Goal: Task Accomplishment & Management: Use online tool/utility

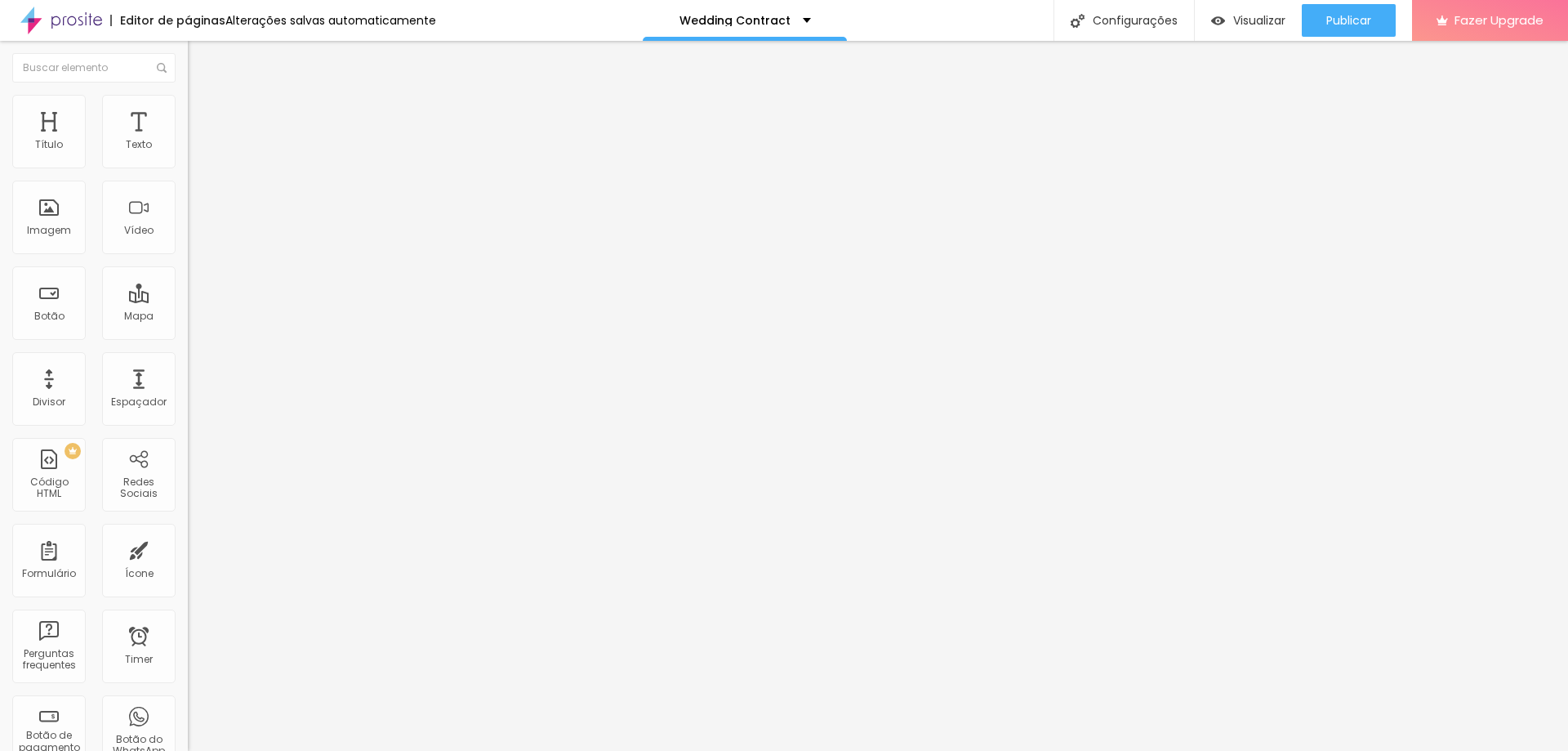
click at [188, 165] on img at bounding box center [192, 169] width 10 height 10
drag, startPoint x: 671, startPoint y: 161, endPoint x: 524, endPoint y: 154, distance: 147.2
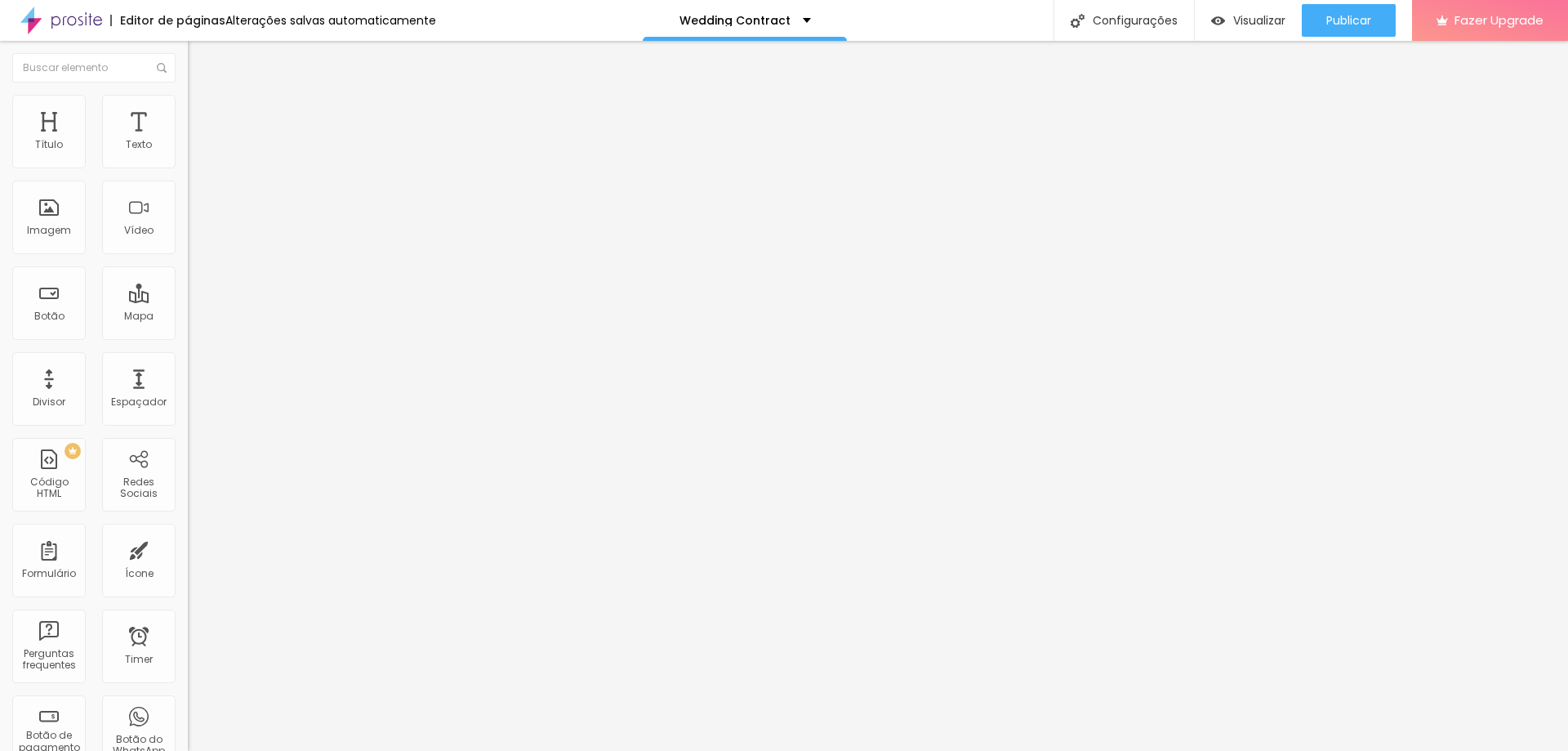
drag, startPoint x: 671, startPoint y: 161, endPoint x: 451, endPoint y: 161, distance: 220.0
type input "Wedding Contract"
drag, startPoint x: 656, startPoint y: 347, endPoint x: 666, endPoint y: 350, distance: 10.4
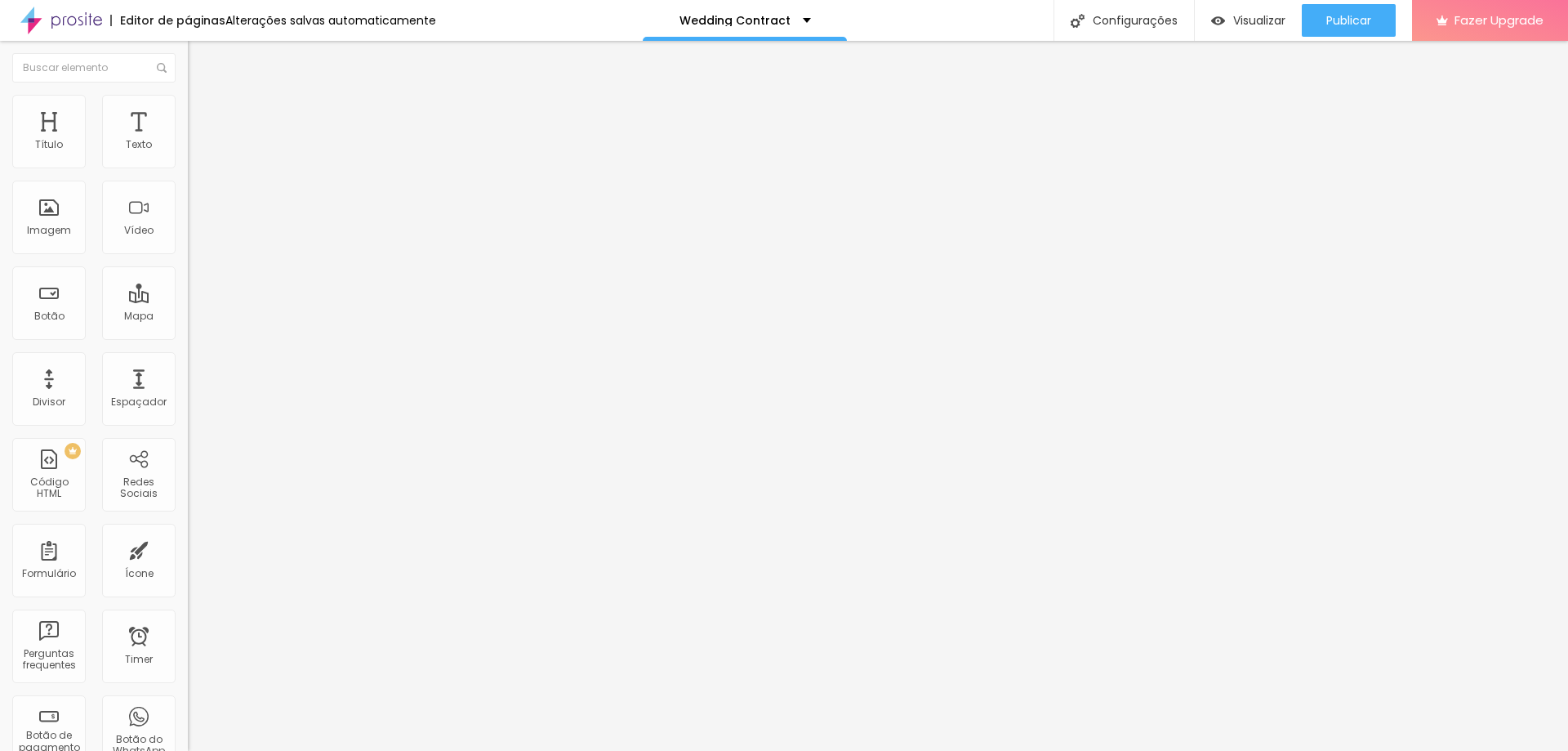
drag, startPoint x: 676, startPoint y: 346, endPoint x: 501, endPoint y: 332, distance: 175.6
type input "w"
type input "Wedding Date"
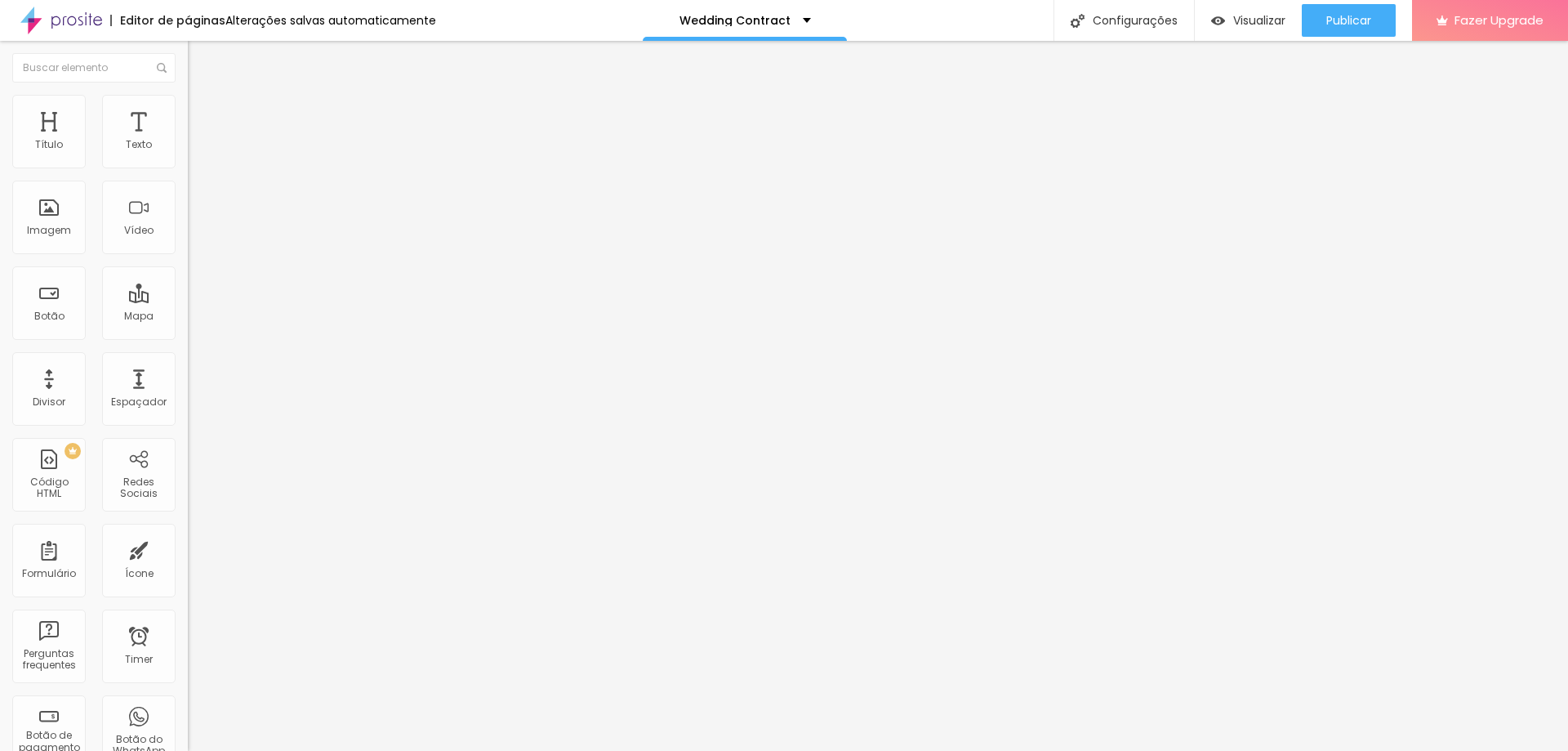
drag, startPoint x: 909, startPoint y: 347, endPoint x: 679, endPoint y: 347, distance: 230.0
type input "D"
type input "Wedding Date"
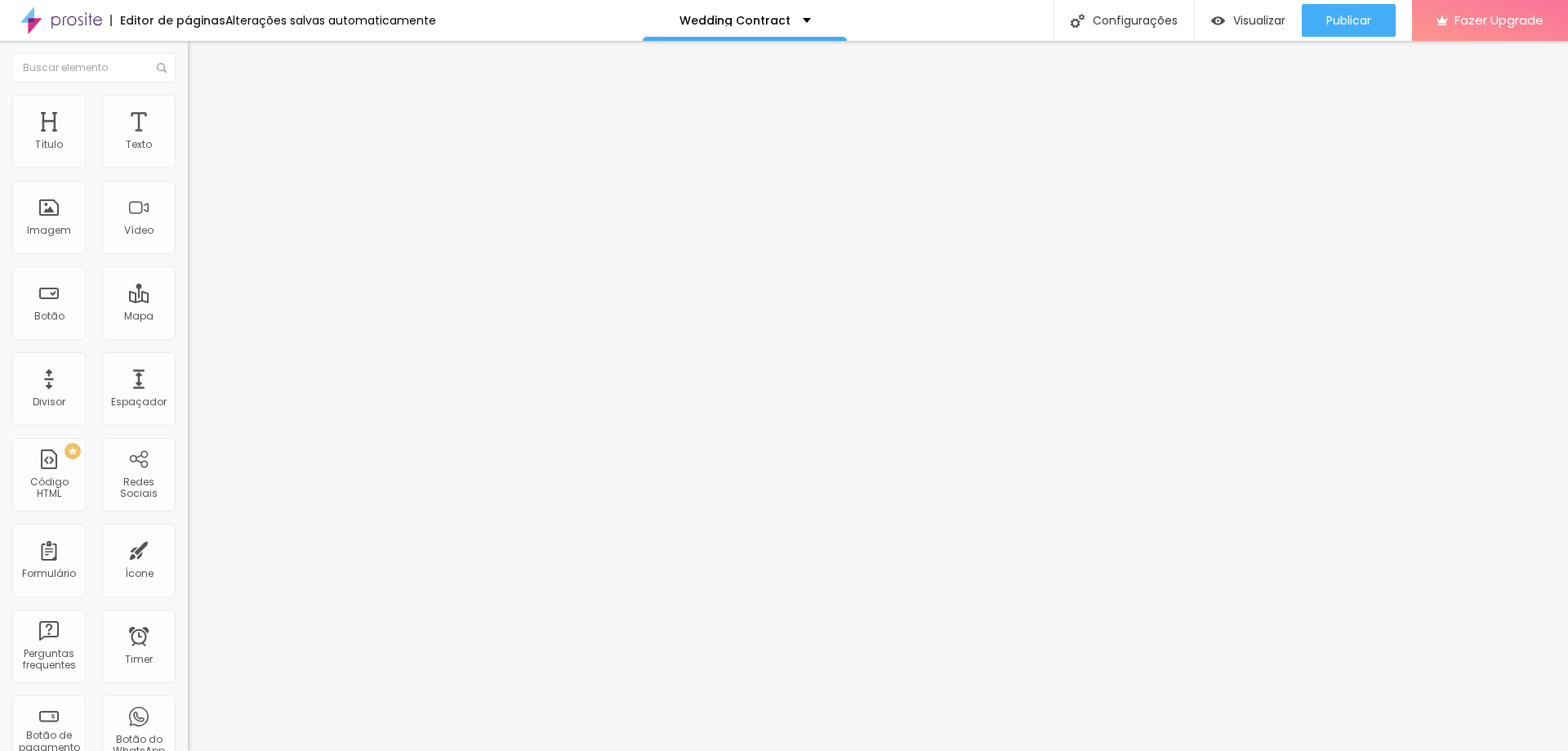
drag, startPoint x: 600, startPoint y: 398, endPoint x: 436, endPoint y: 402, distance: 164.0
type input "Hour"
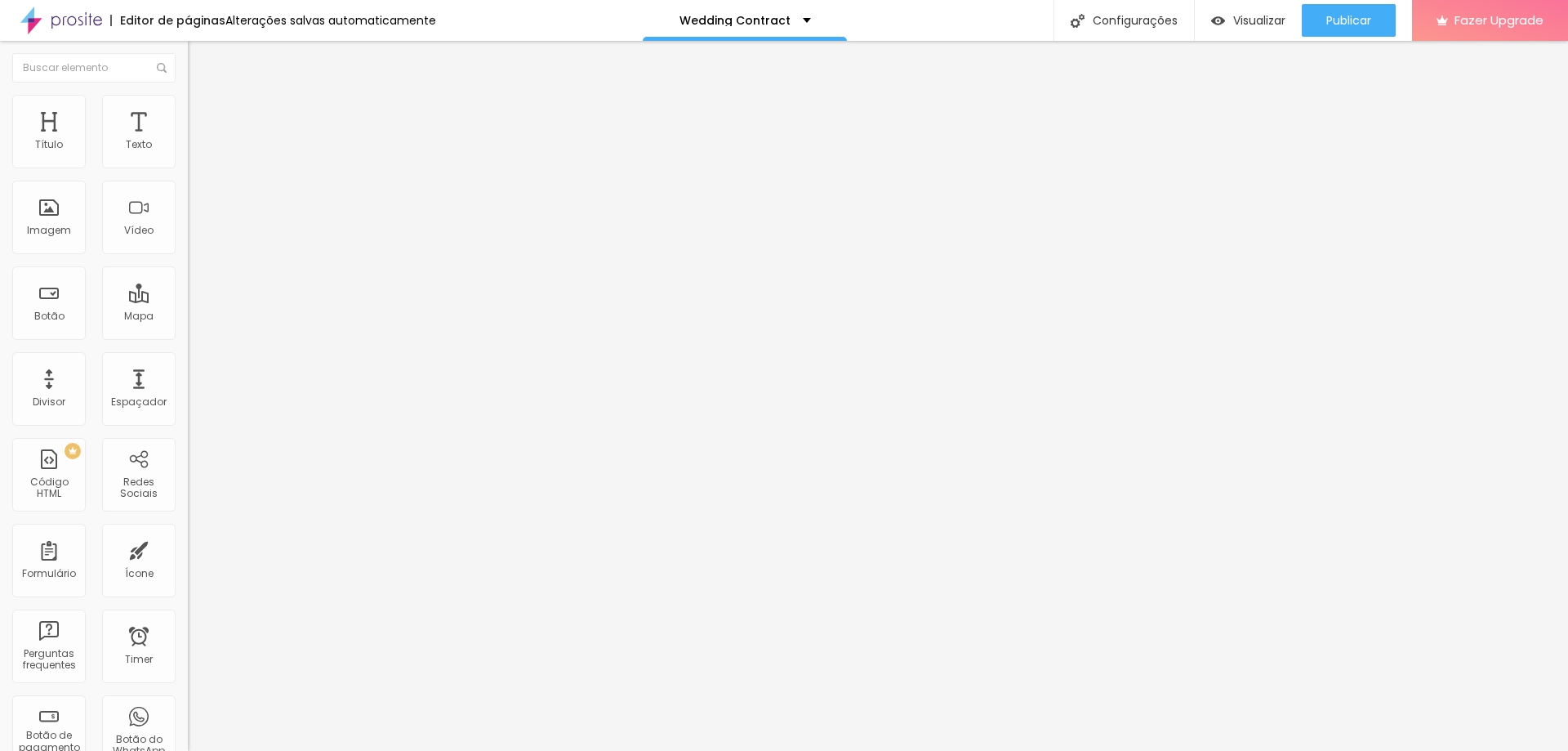
drag, startPoint x: 953, startPoint y: 398, endPoint x: 712, endPoint y: 390, distance: 241.1
type input "Hours"
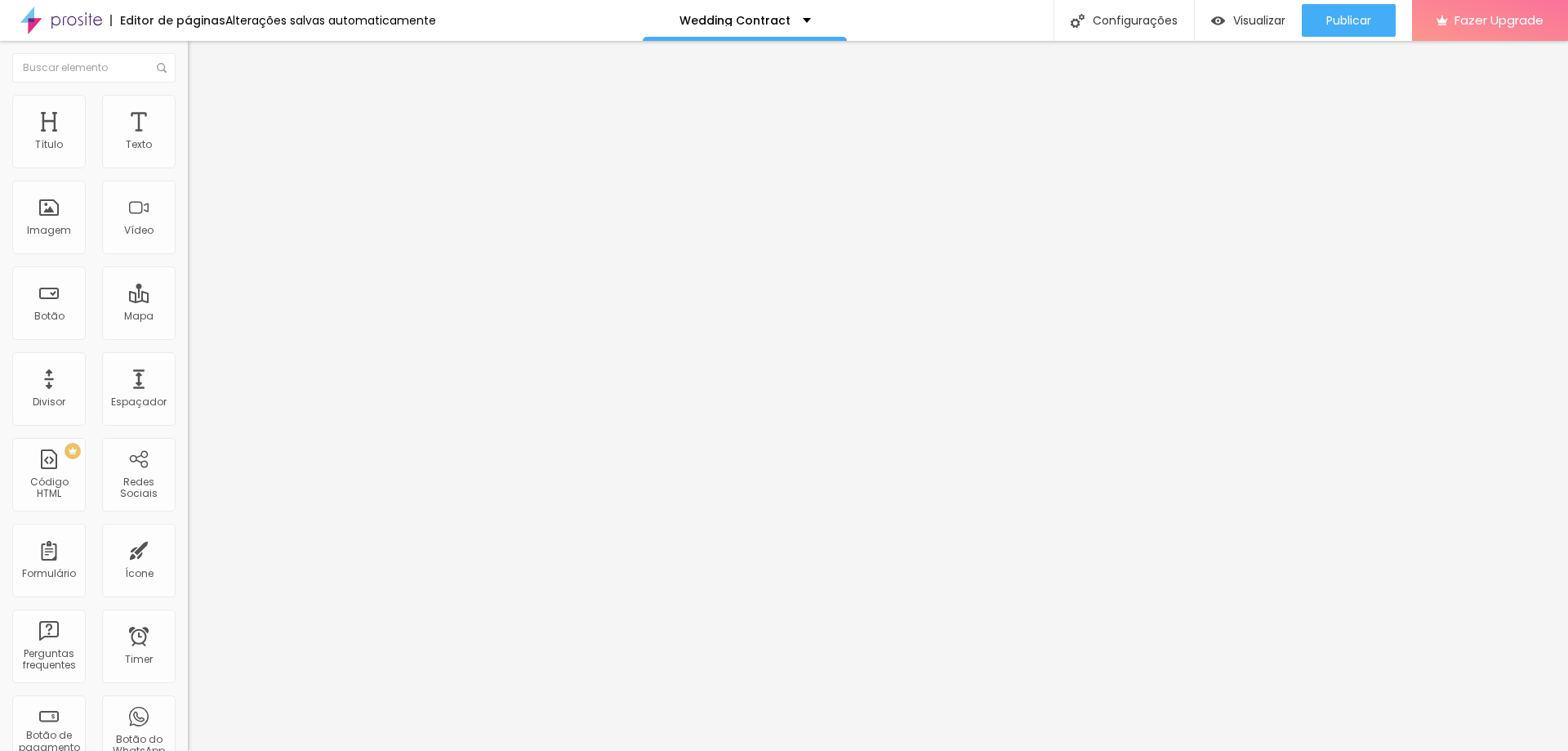
drag, startPoint x: 611, startPoint y: 397, endPoint x: 423, endPoint y: 383, distance: 188.5
type input "T"
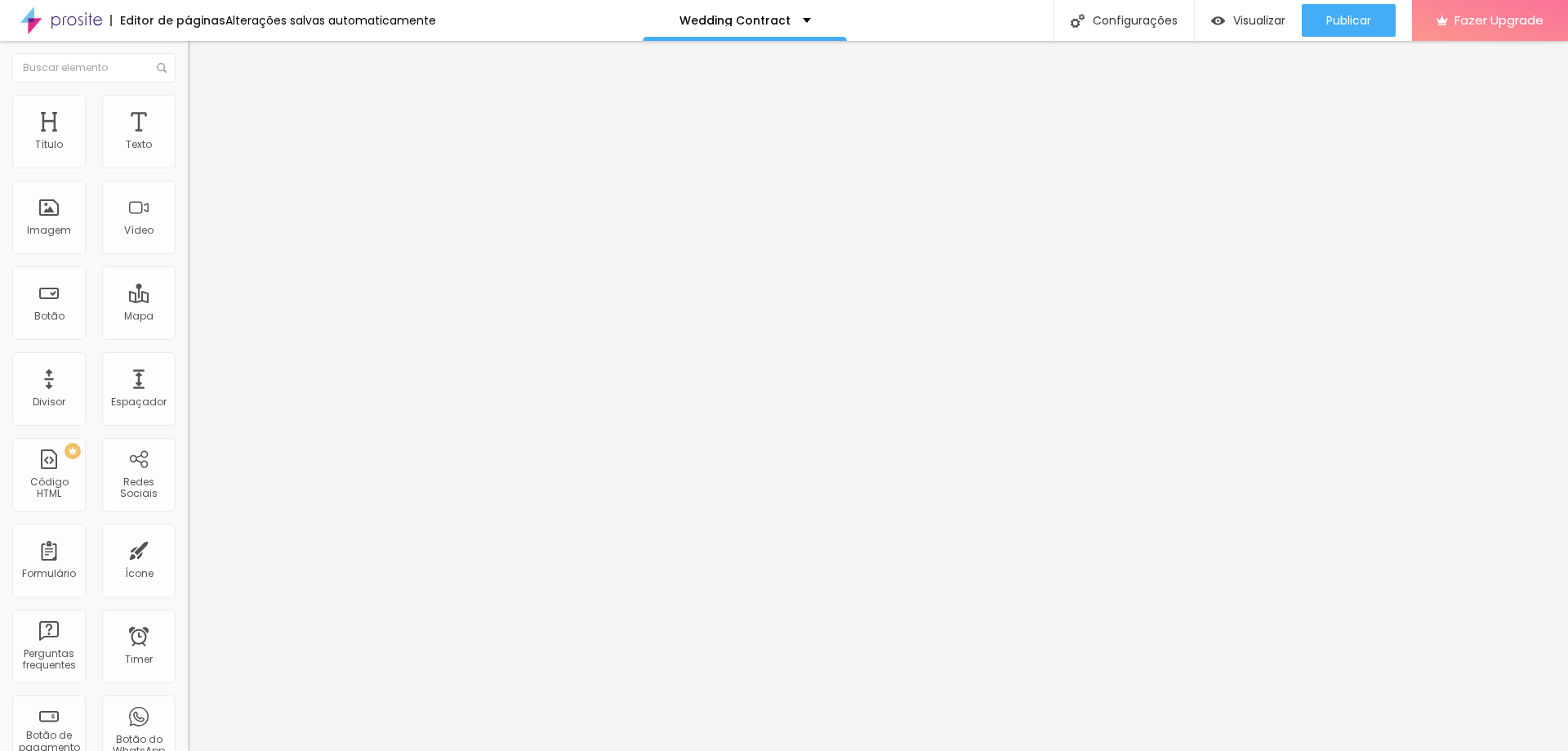
type input "W"
type input "w"
drag, startPoint x: 702, startPoint y: 400, endPoint x: 951, endPoint y: 411, distance: 249.2
type input "Wedding Hour"
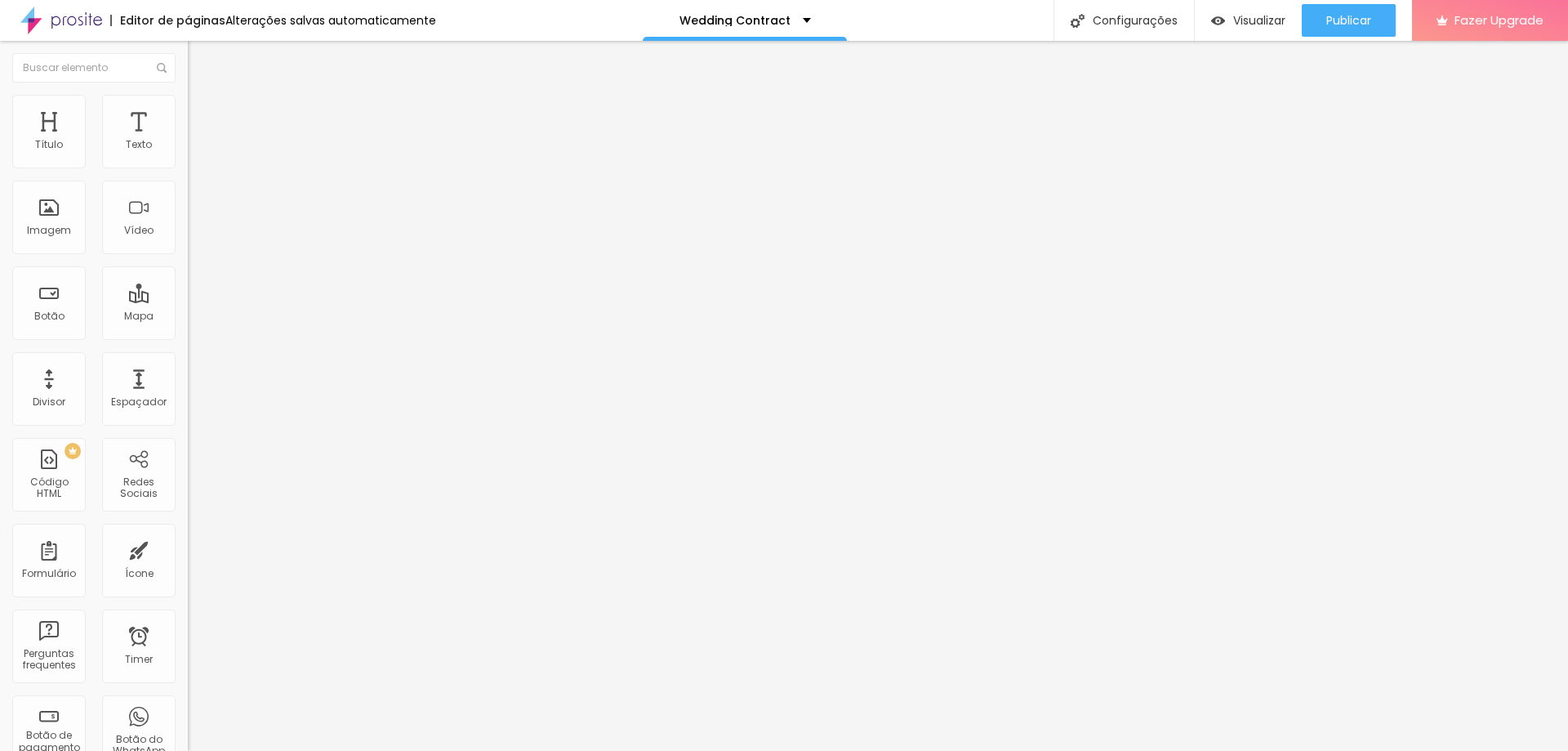
drag, startPoint x: 847, startPoint y: 398, endPoint x: 666, endPoint y: 378, distance: 182.1
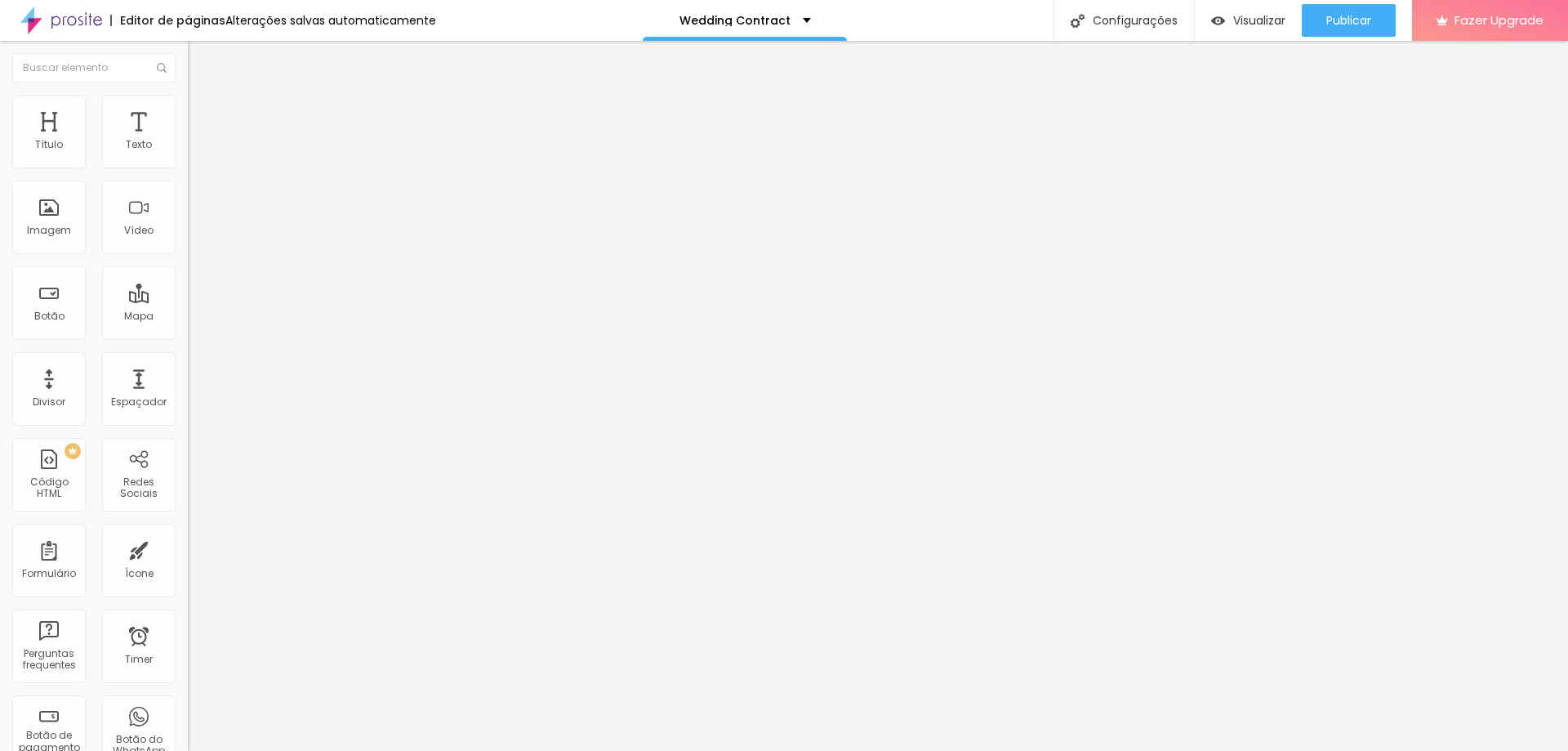
type input "Time"
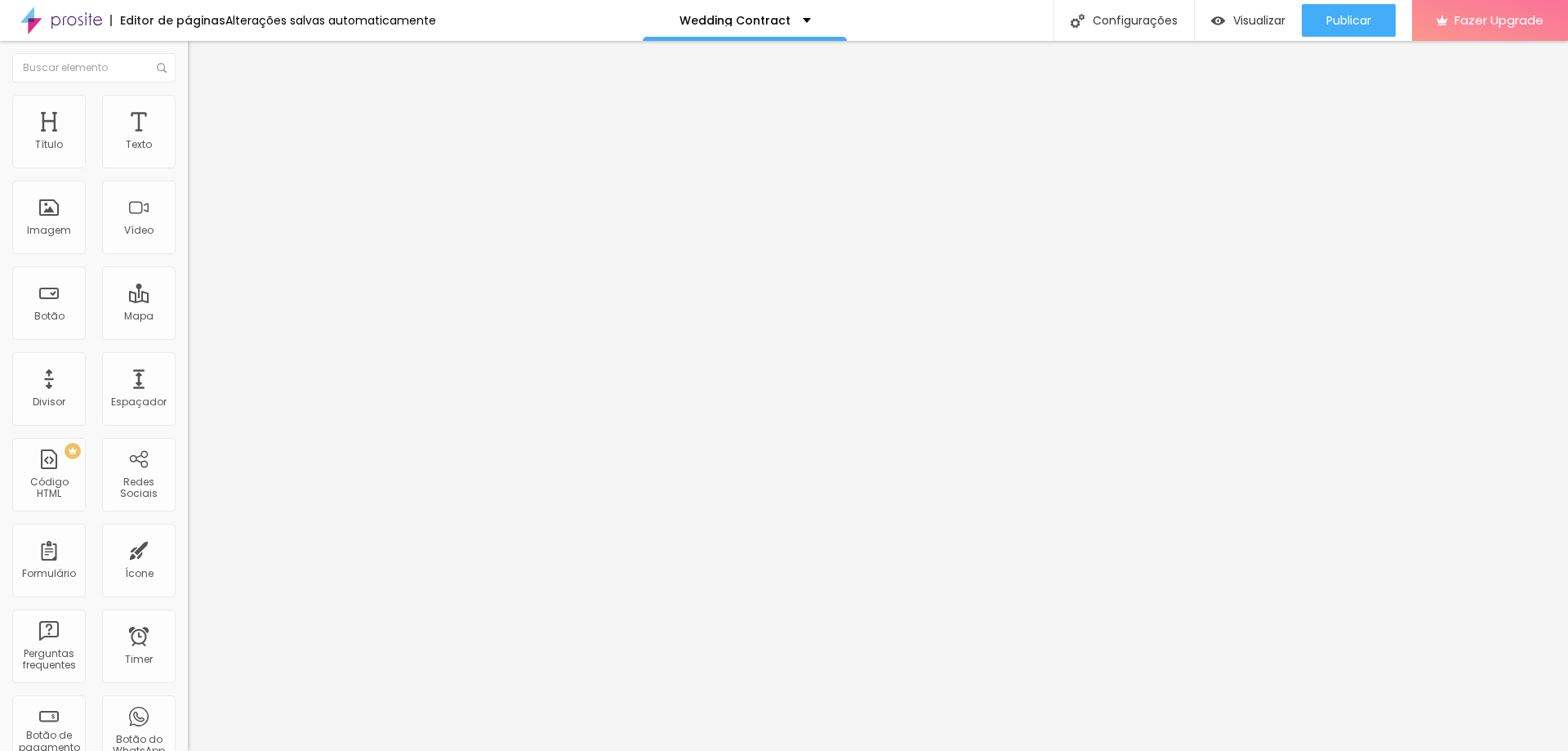
drag, startPoint x: 600, startPoint y: 288, endPoint x: 388, endPoint y: 290, distance: 212.0
type input "w"
drag, startPoint x: 682, startPoint y: 294, endPoint x: 408, endPoint y: 278, distance: 274.5
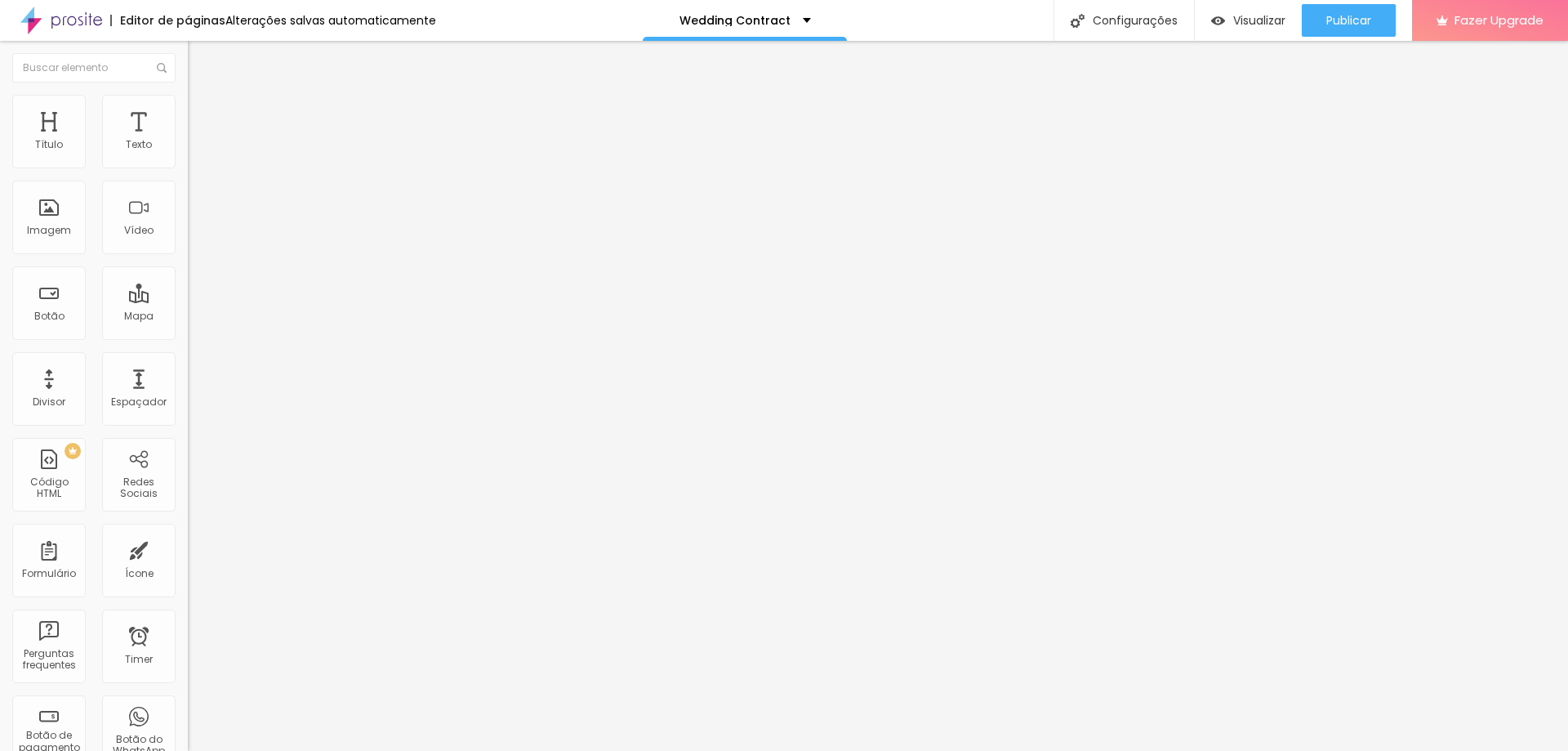
type input "Wedding Location"
drag, startPoint x: 797, startPoint y: 283, endPoint x: 742, endPoint y: 281, distance: 55.0
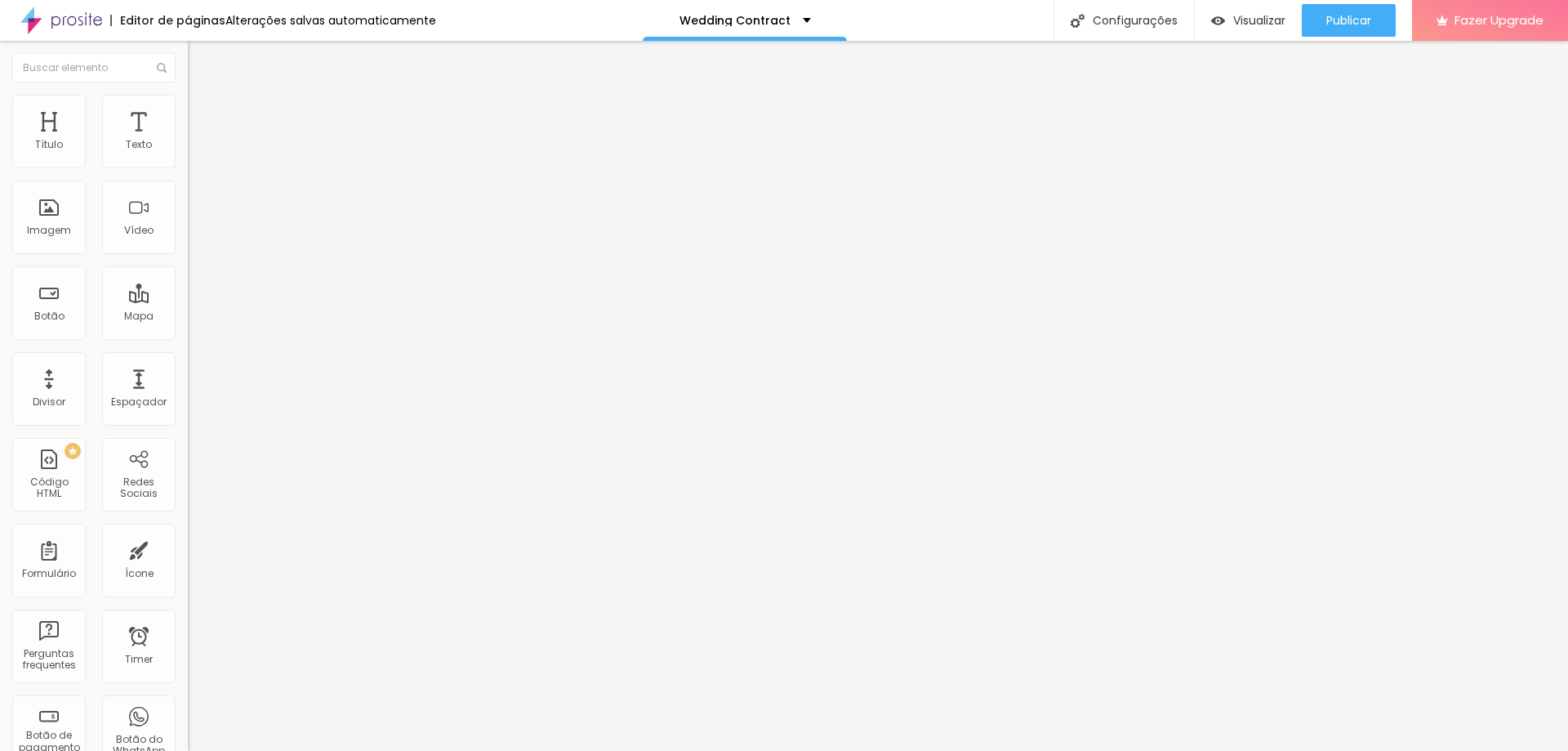
paste input "Wedding Location"
type input "Wedding Location"
drag, startPoint x: 653, startPoint y: 338, endPoint x: 421, endPoint y: 335, distance: 232.0
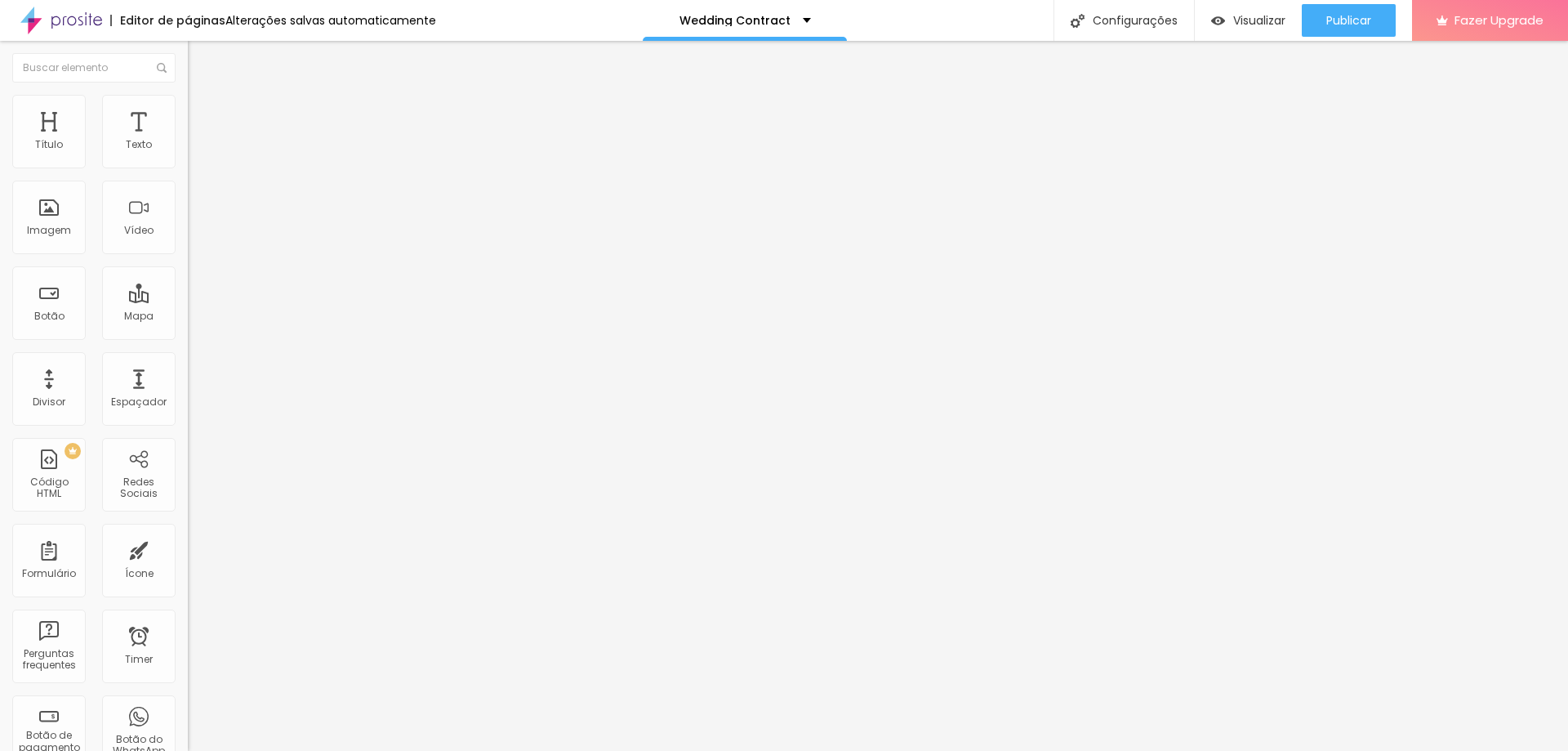
type input "Wedding Venue"
drag, startPoint x: 998, startPoint y: 340, endPoint x: 731, endPoint y: 333, distance: 267.1
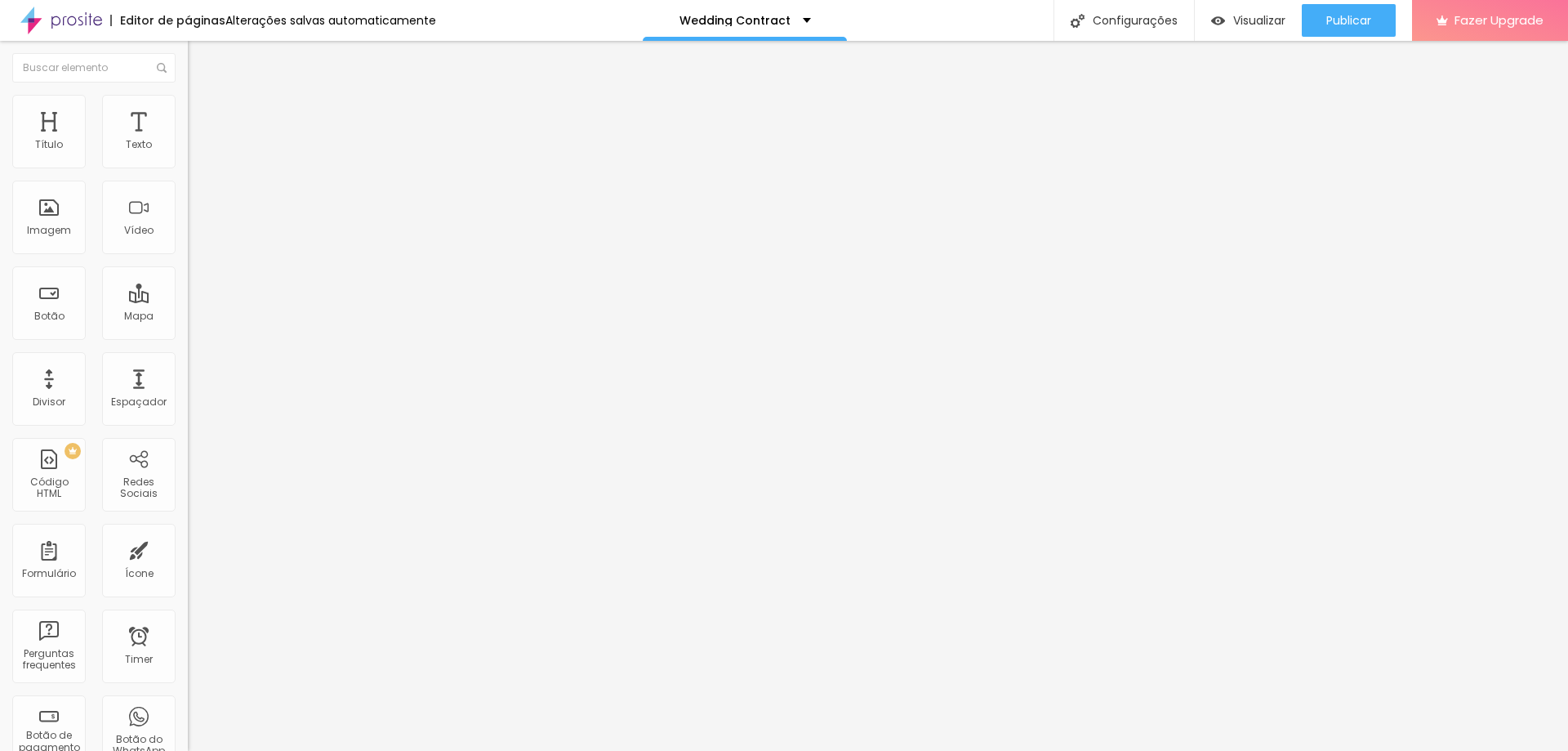
paste input "Wedding Venue"
type input "Wedding Venue"
drag, startPoint x: 479, startPoint y: 391, endPoint x: 357, endPoint y: 389, distance: 122.0
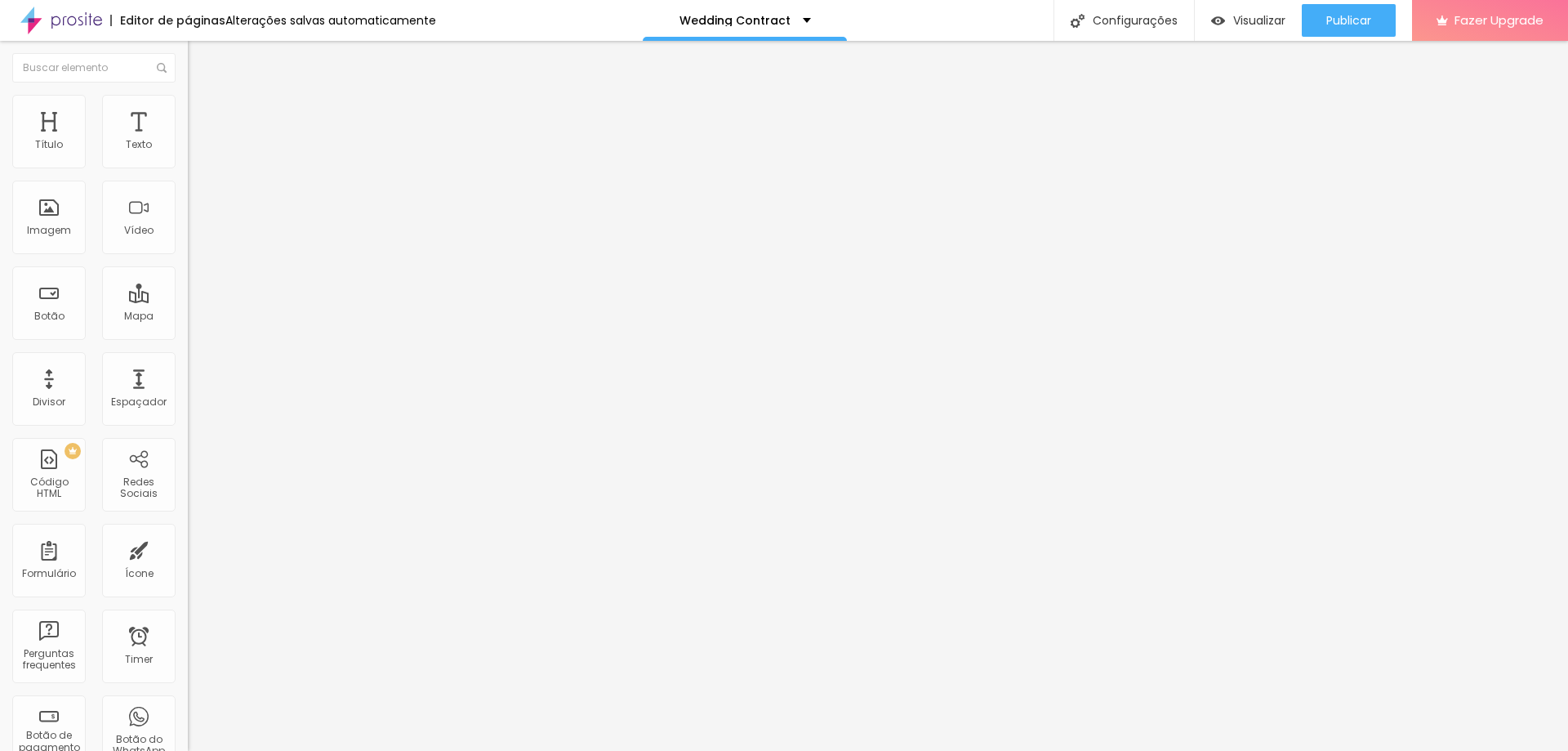
type input "Number"
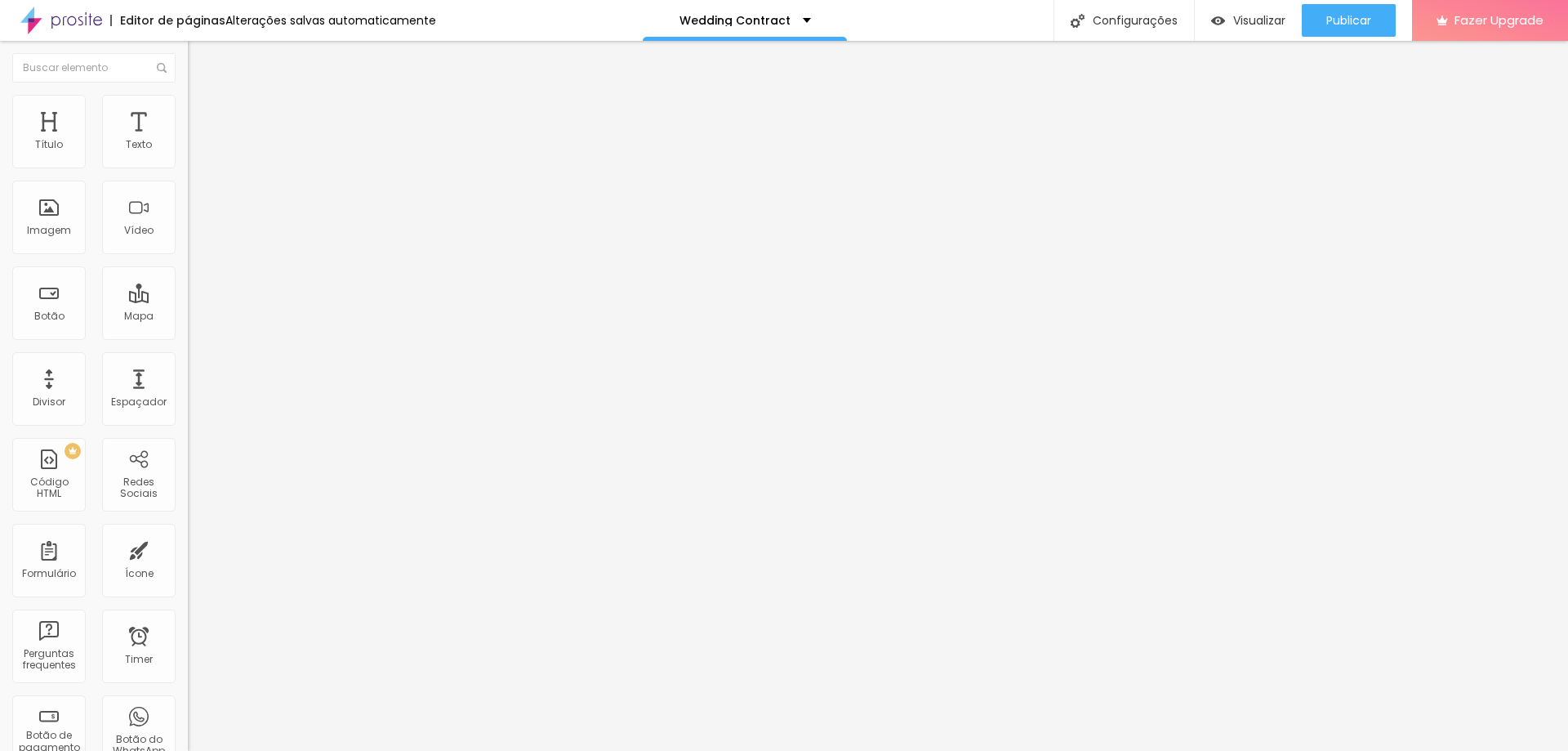
type input "Number of Guests"
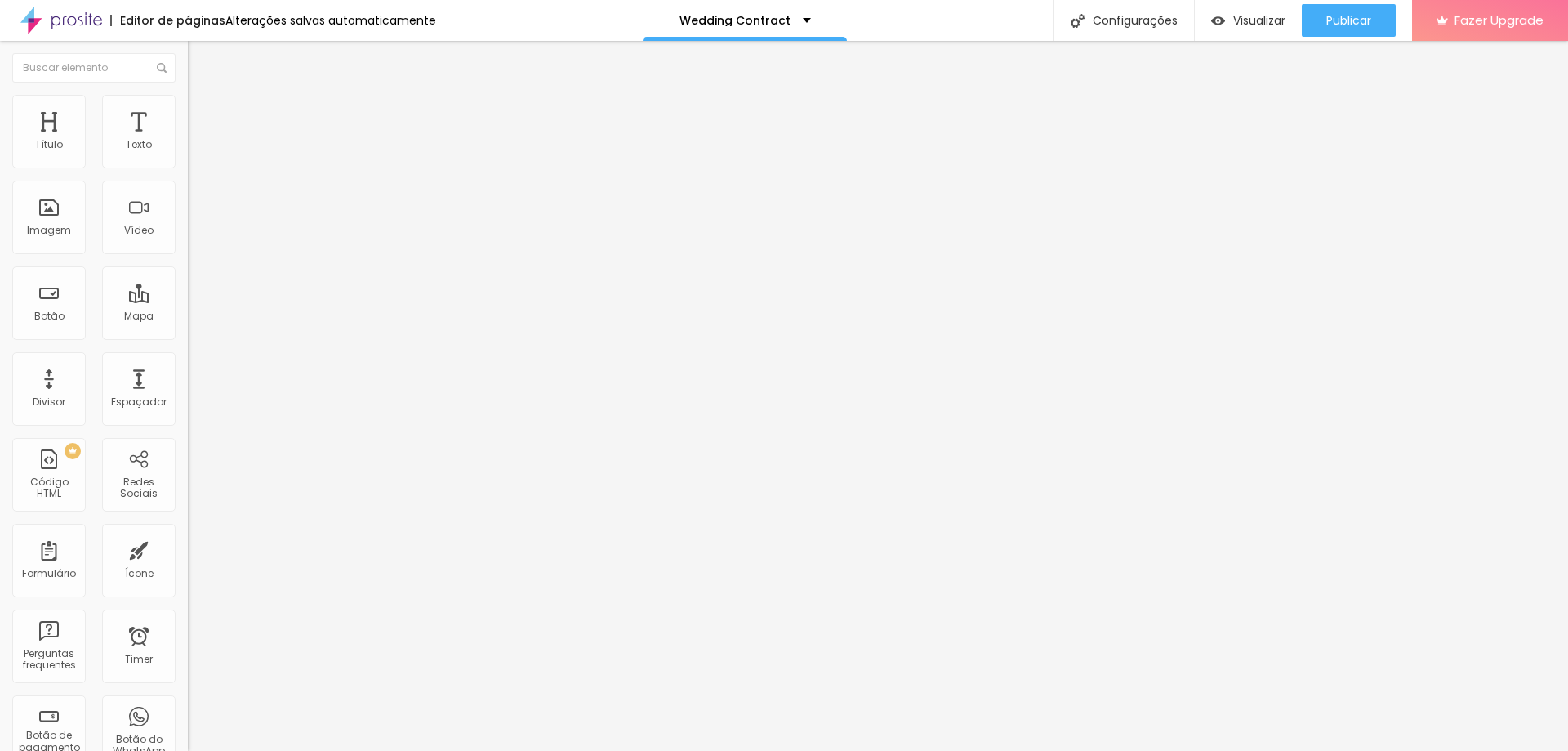
drag, startPoint x: 802, startPoint y: 397, endPoint x: 1186, endPoint y: 401, distance: 384.0
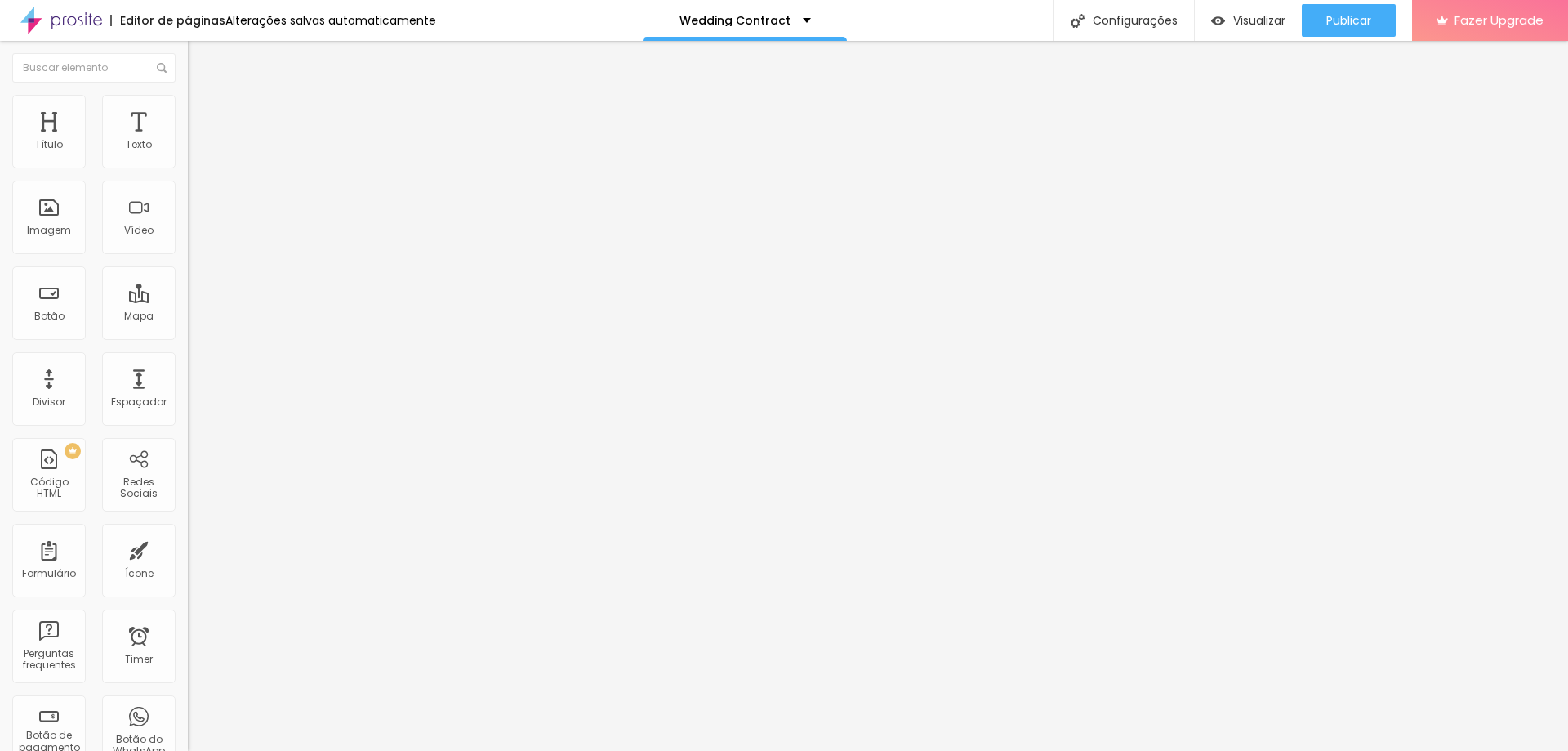
drag, startPoint x: 679, startPoint y: 286, endPoint x: 325, endPoint y: 271, distance: 354.3
type input "DJ/Band"
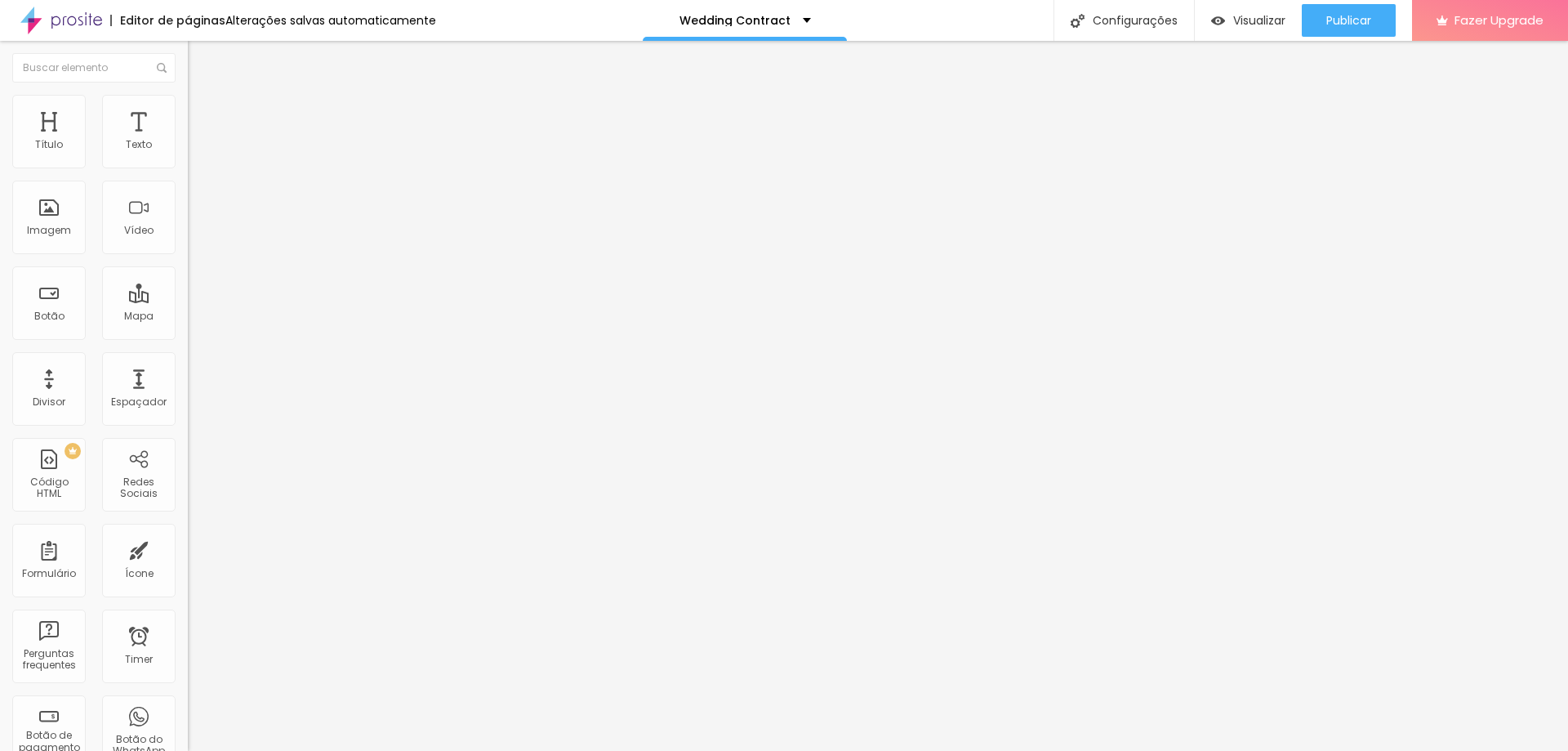
scroll to position [0, 41]
drag, startPoint x: 802, startPoint y: 290, endPoint x: 1215, endPoint y: 290, distance: 413.0
type input "nome"
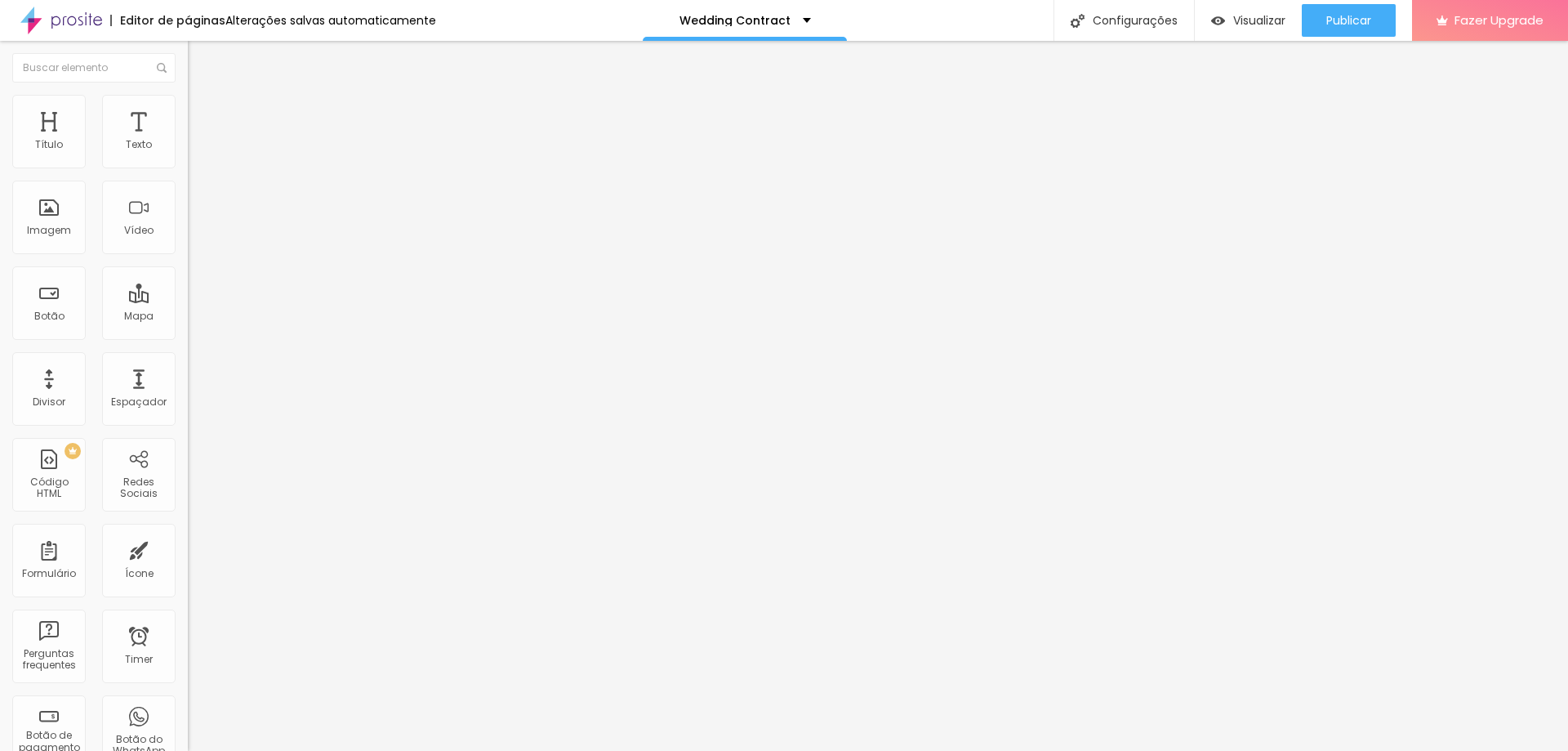
drag, startPoint x: 847, startPoint y: 288, endPoint x: 738, endPoint y: 286, distance: 109.0
type input "Name of Dj or Band"
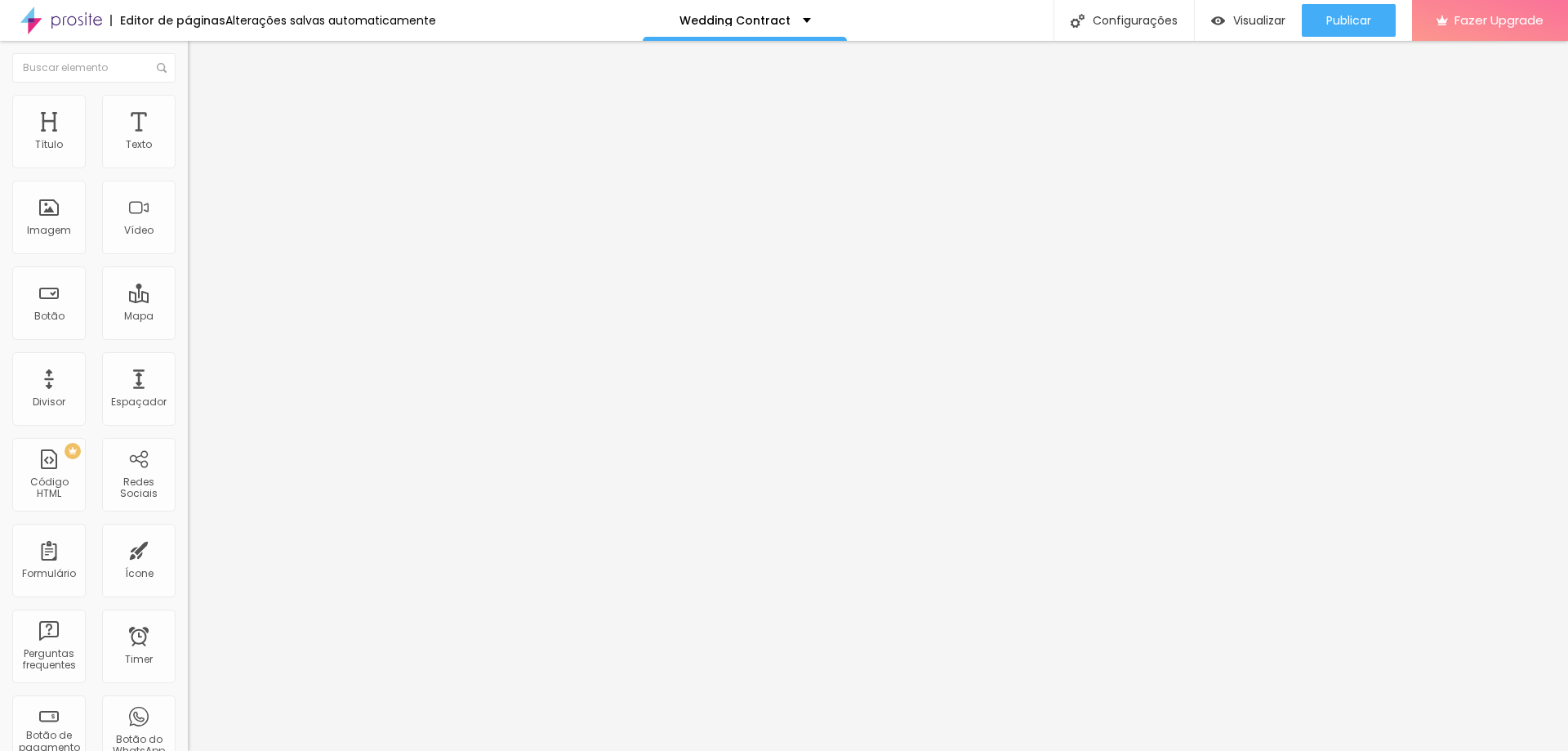
drag, startPoint x: 627, startPoint y: 347, endPoint x: 416, endPoint y: 347, distance: 211.0
drag, startPoint x: 644, startPoint y: 341, endPoint x: 478, endPoint y: 333, distance: 166.2
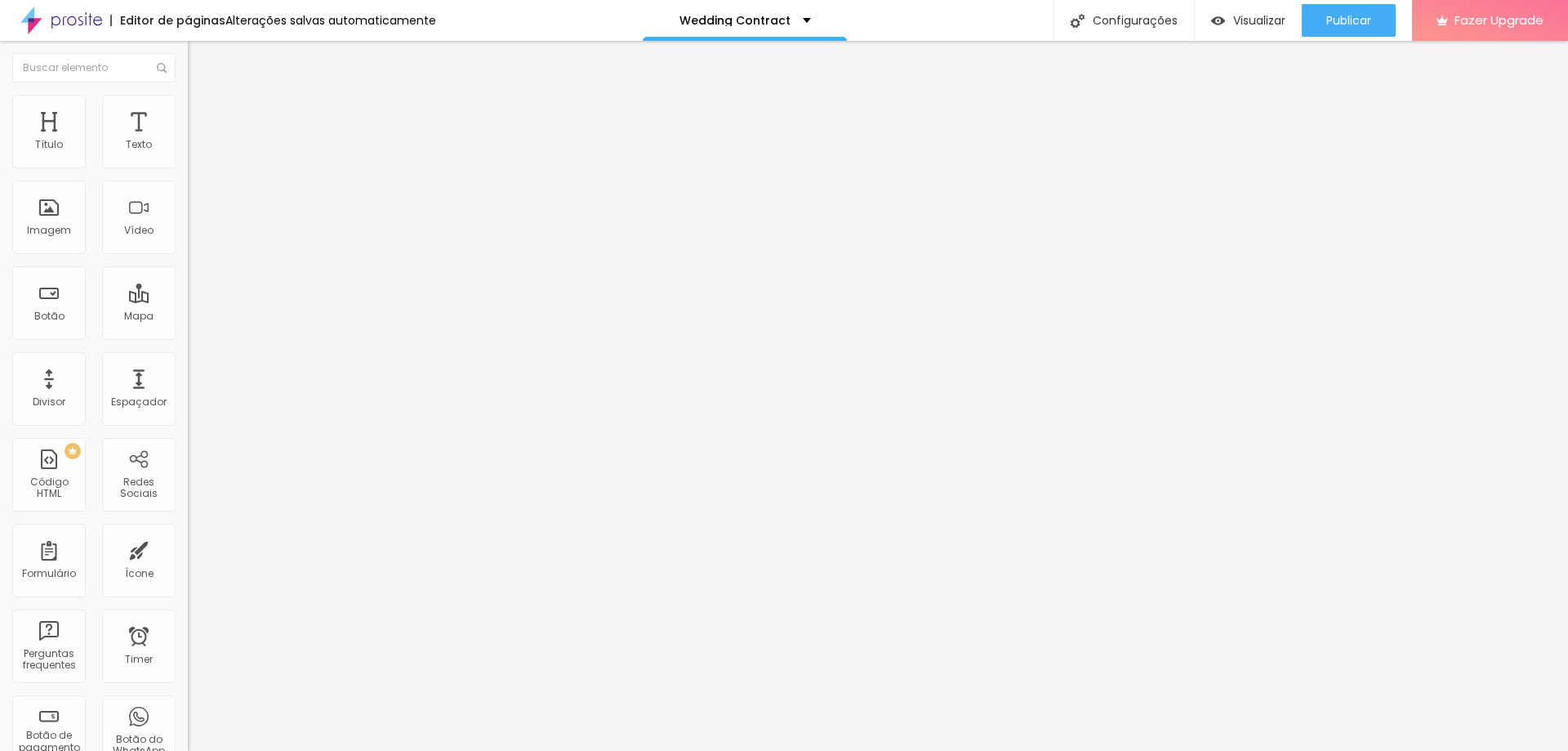
type input "Groom Name"
paste input "Groom Name"
type input "Groom Name"
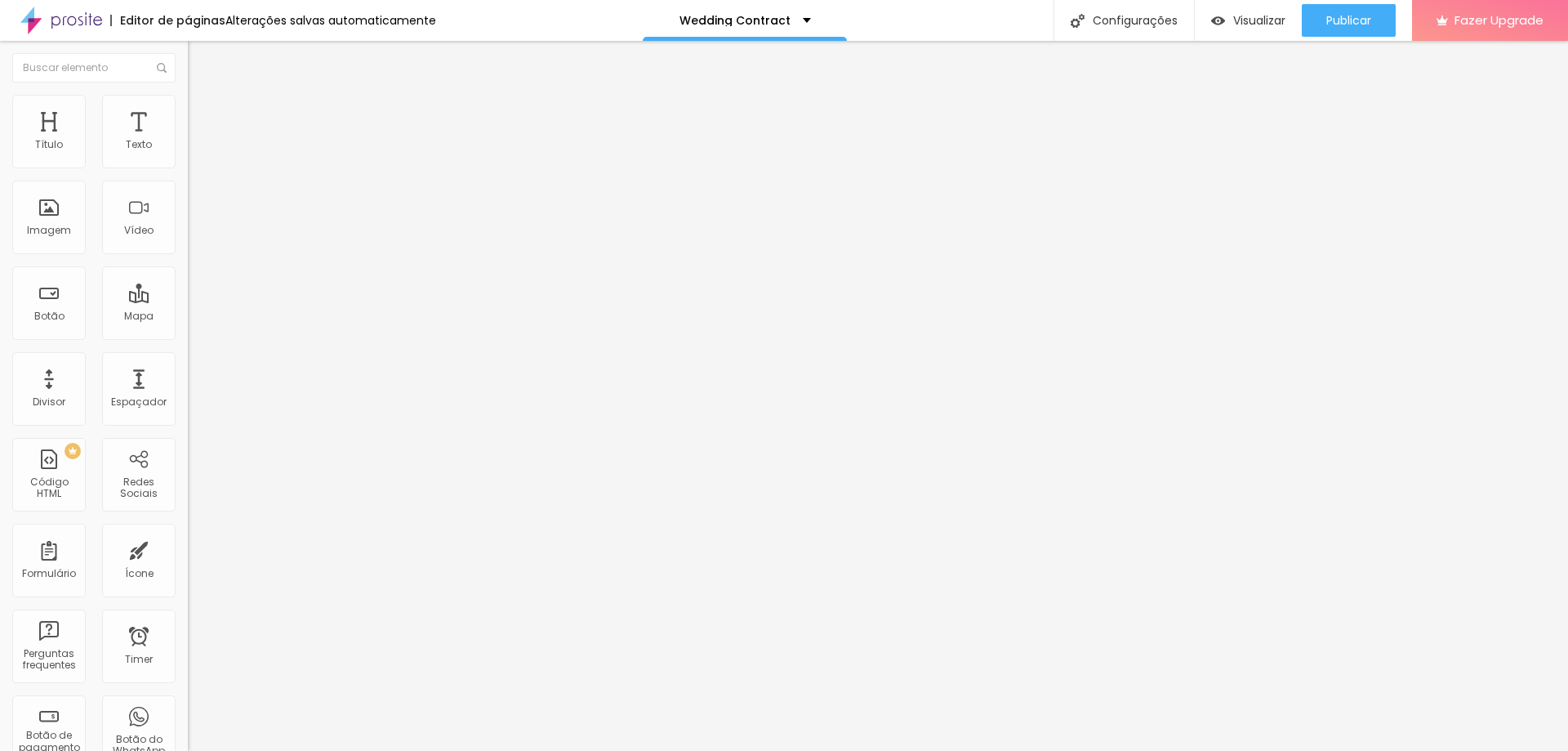
drag, startPoint x: 668, startPoint y: 396, endPoint x: 471, endPoint y: 391, distance: 197.1
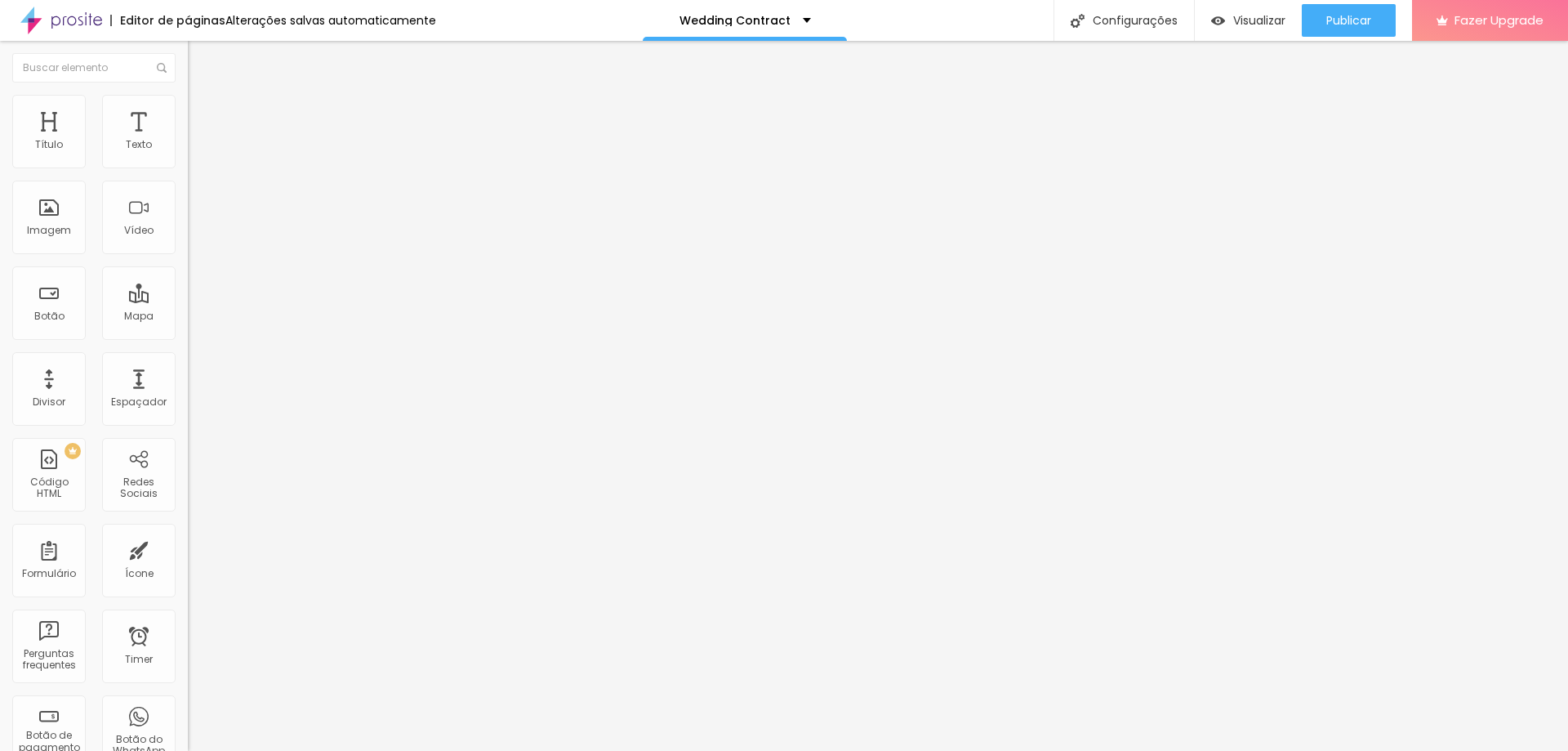
drag, startPoint x: 679, startPoint y: 322, endPoint x: 533, endPoint y: 319, distance: 146.0
drag, startPoint x: 664, startPoint y: 316, endPoint x: 488, endPoint y: 304, distance: 176.4
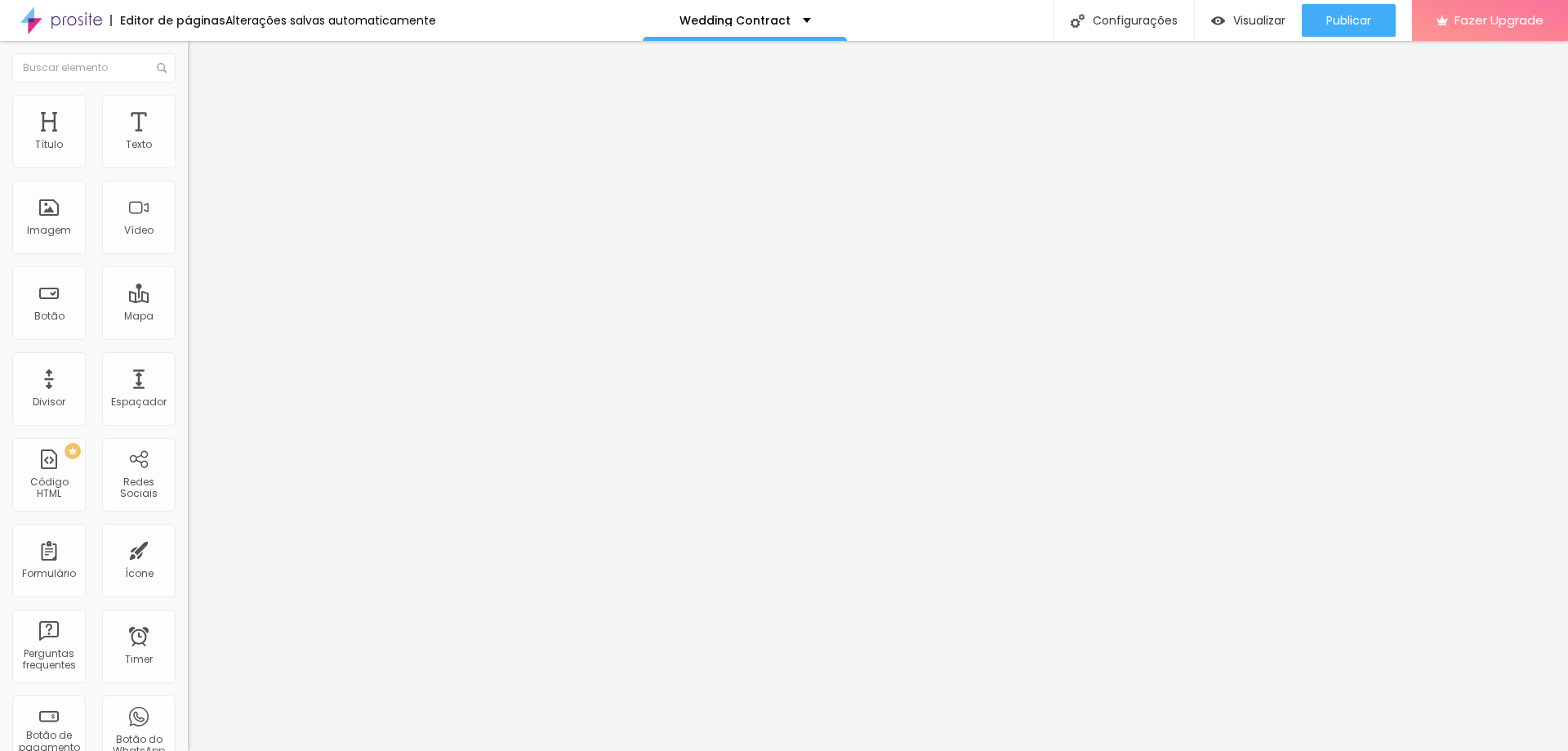
drag, startPoint x: 674, startPoint y: 323, endPoint x: 493, endPoint y: 307, distance: 181.7
type input "Groom's contact"
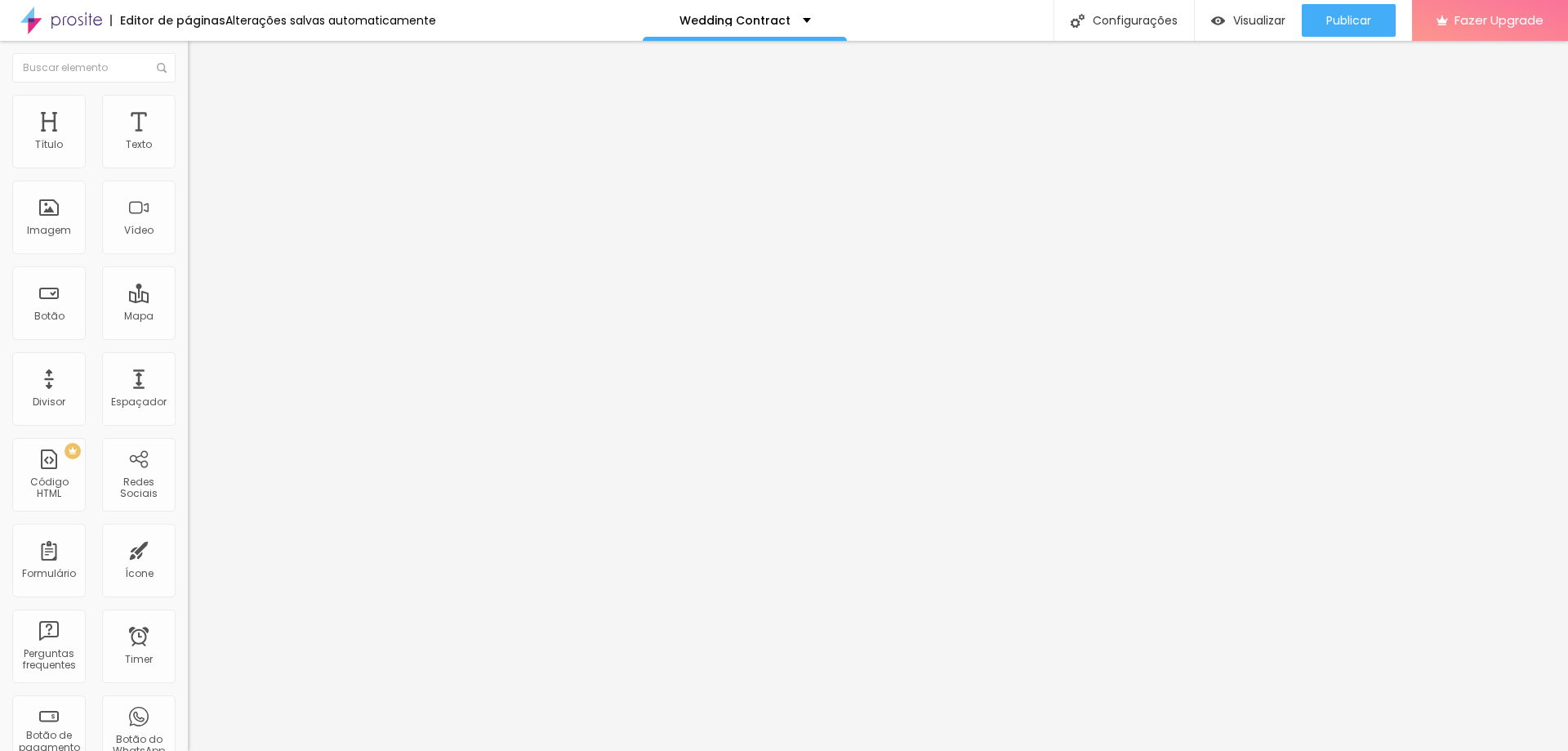
paste input "Groom's contact"
type input "Groom's contact"
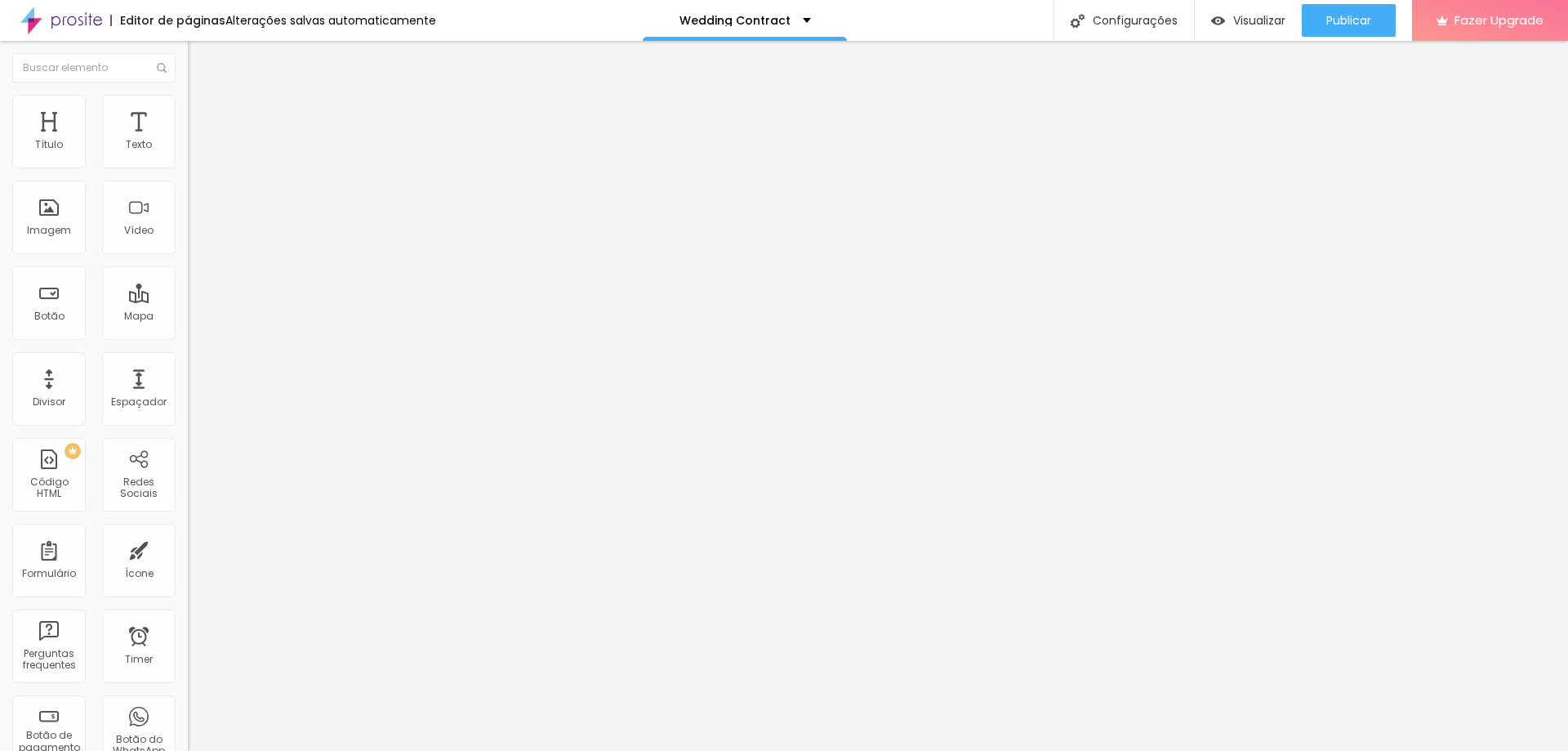
drag, startPoint x: 603, startPoint y: 371, endPoint x: 493, endPoint y: 367, distance: 110.1
drag, startPoint x: 435, startPoint y: 368, endPoint x: 414, endPoint y: 368, distance: 21.0
type input "GROOM's Email"
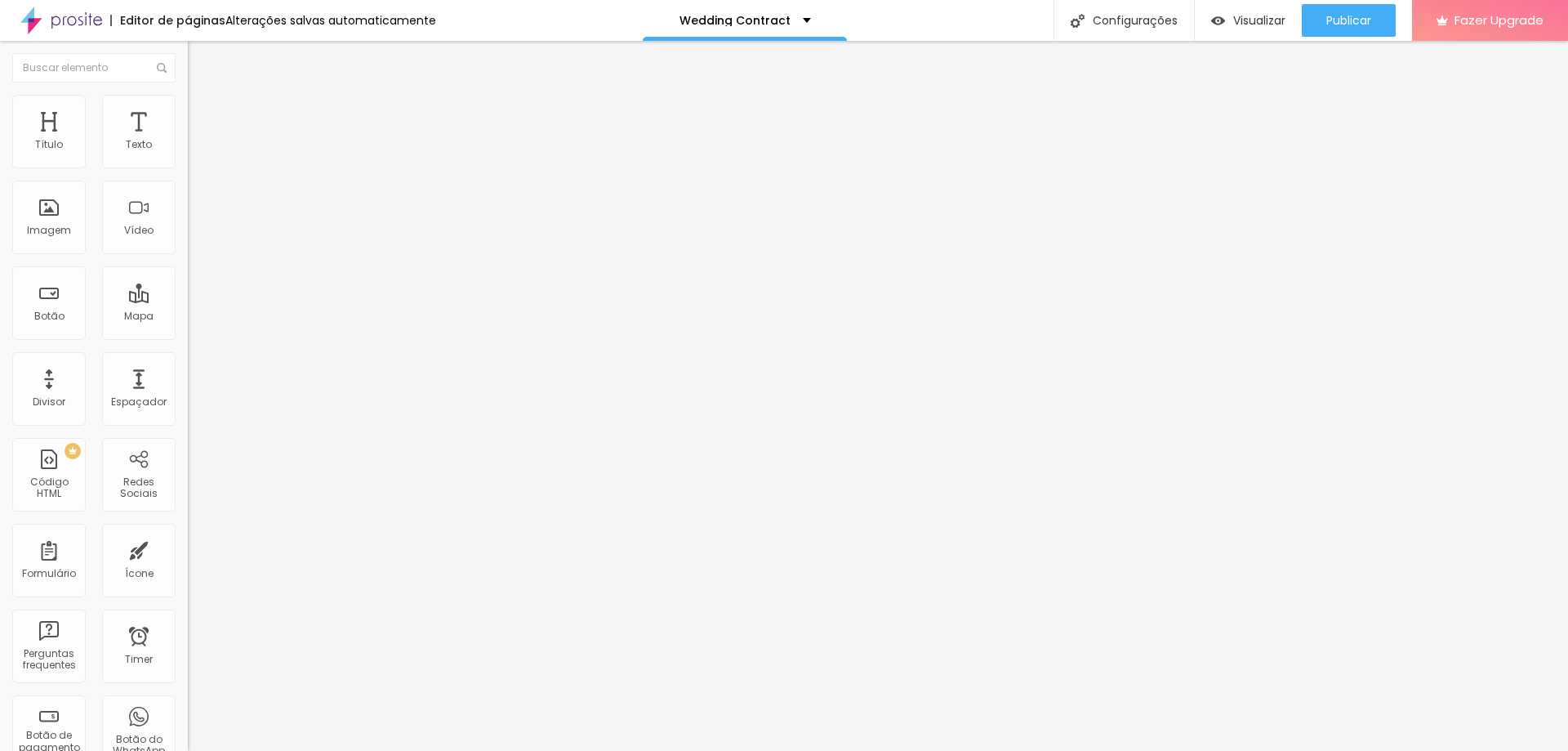
drag, startPoint x: 922, startPoint y: 375, endPoint x: 670, endPoint y: 371, distance: 252.0
paste input "GROOM's Email"
type input "GROOM's Email"
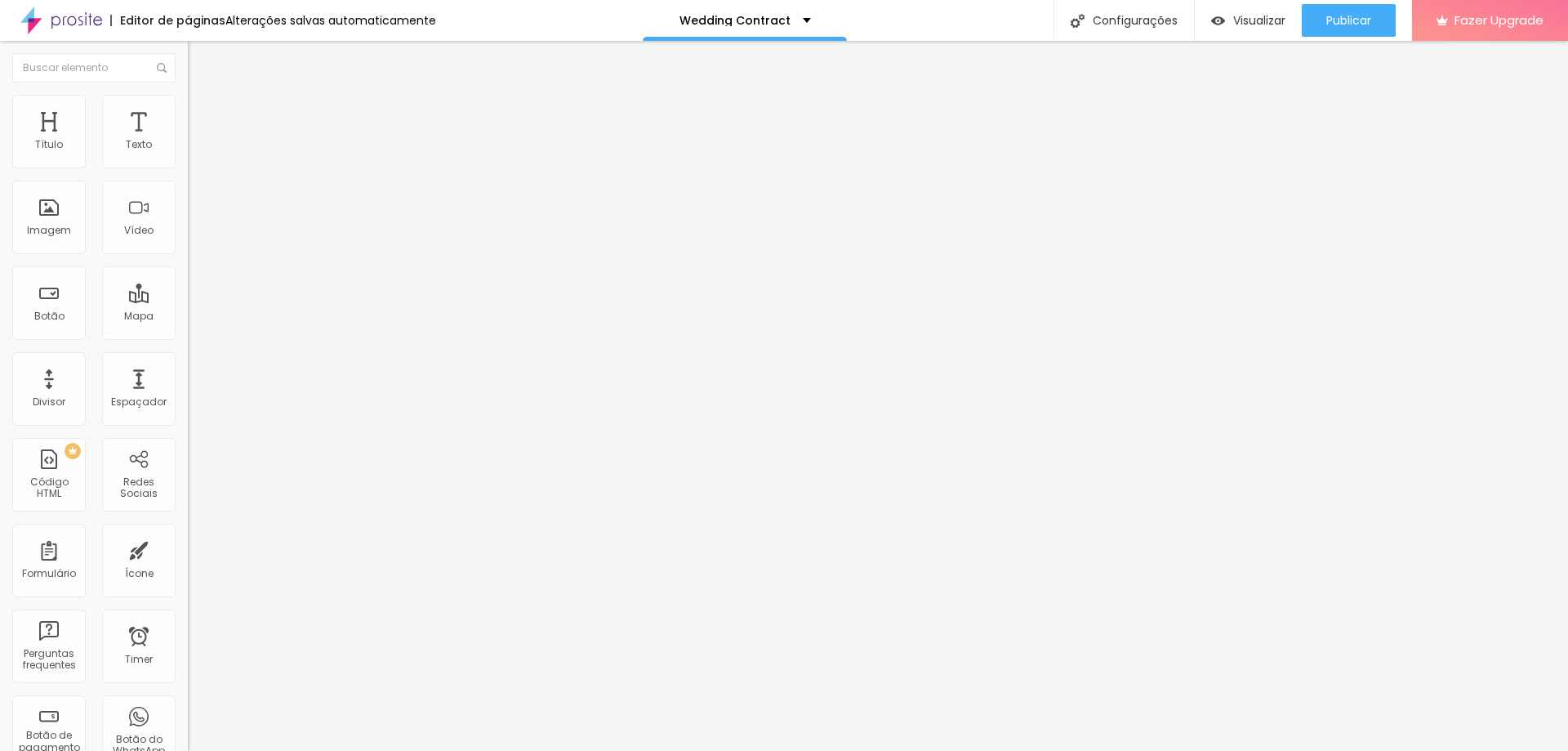
drag, startPoint x: 506, startPoint y: 333, endPoint x: 592, endPoint y: 343, distance: 86.6
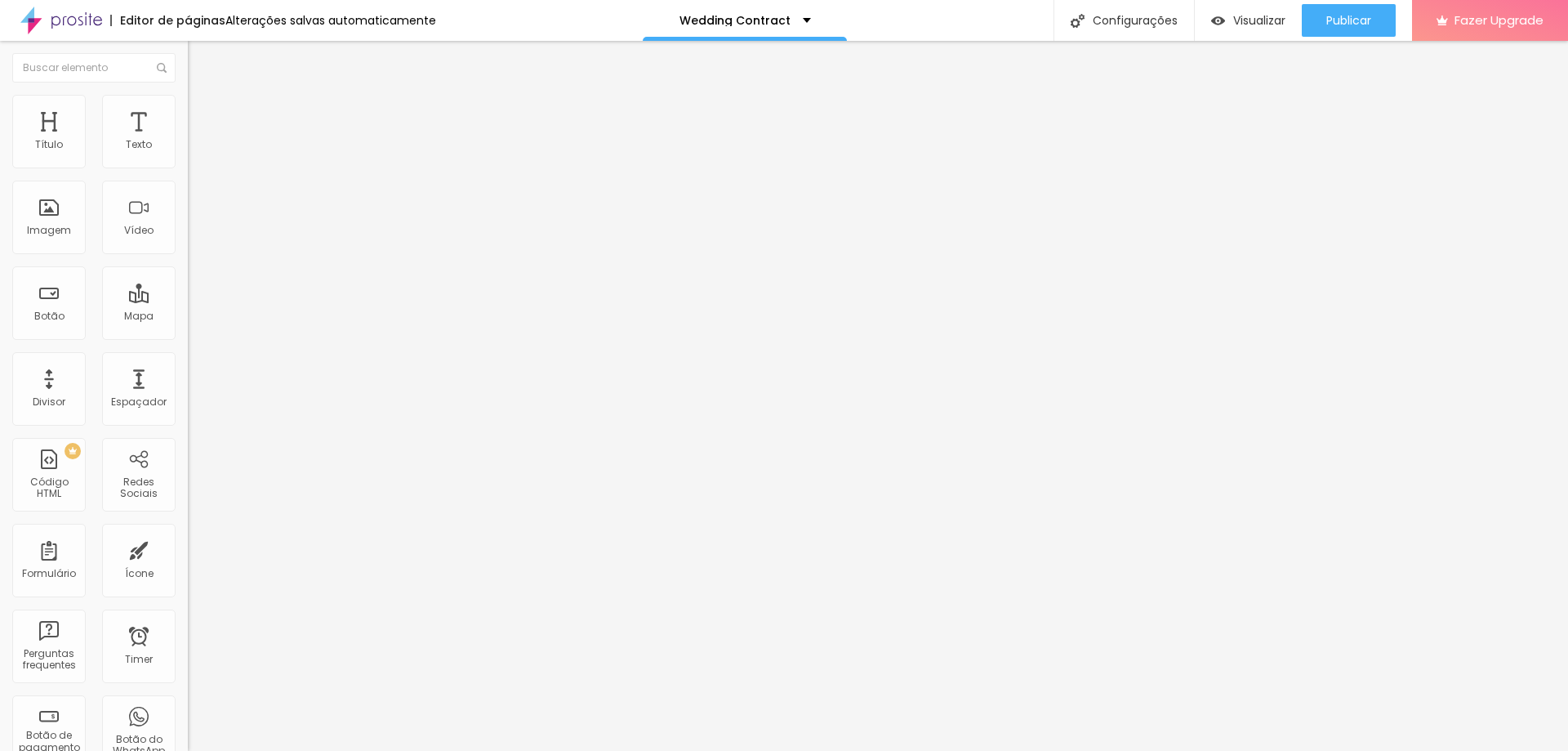
type input "Bride Name"
drag, startPoint x: 719, startPoint y: 341, endPoint x: 694, endPoint y: 351, distance: 26.9
paste input "Bride Name"
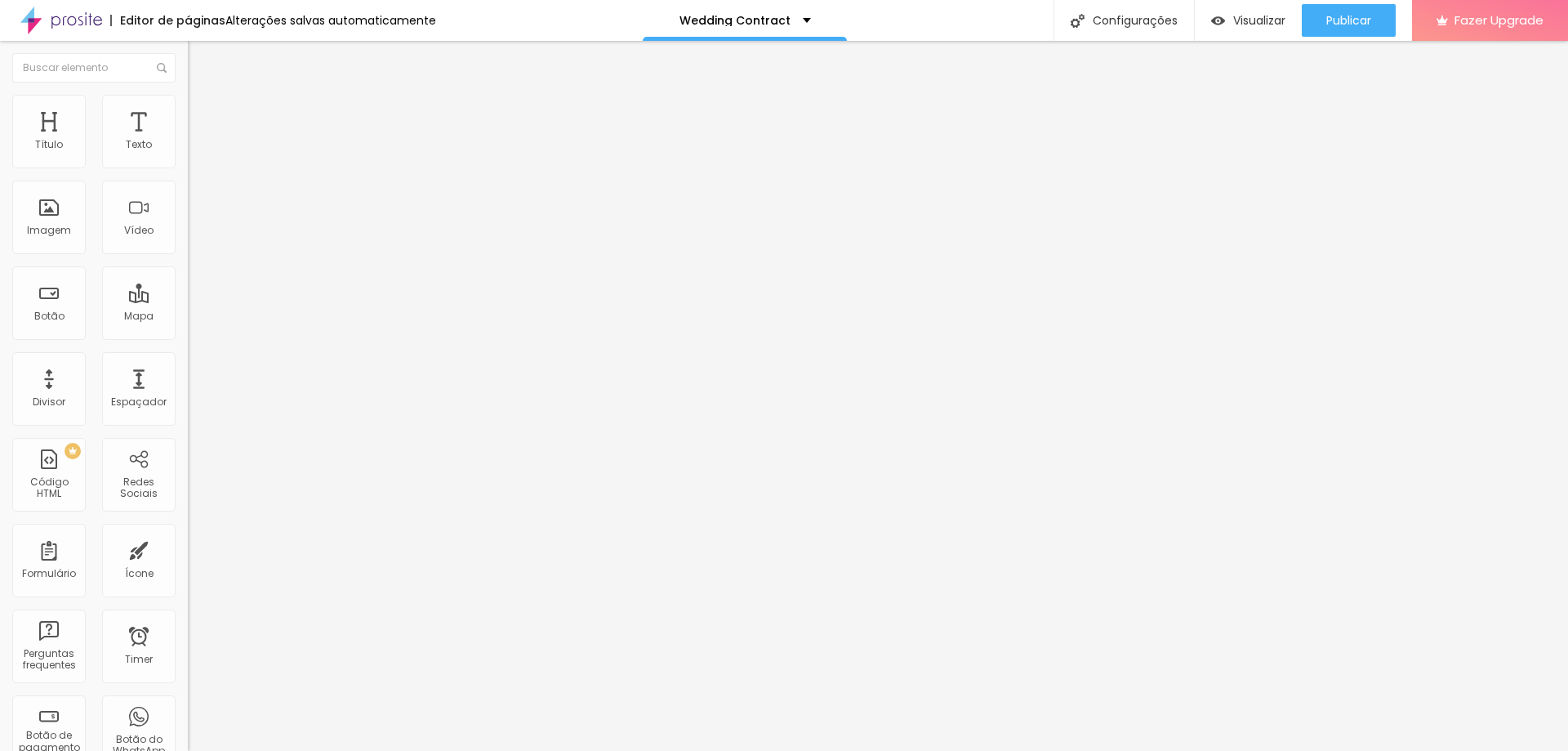
type input "Bride Name"
drag, startPoint x: 670, startPoint y: 396, endPoint x: 401, endPoint y: 390, distance: 269.1
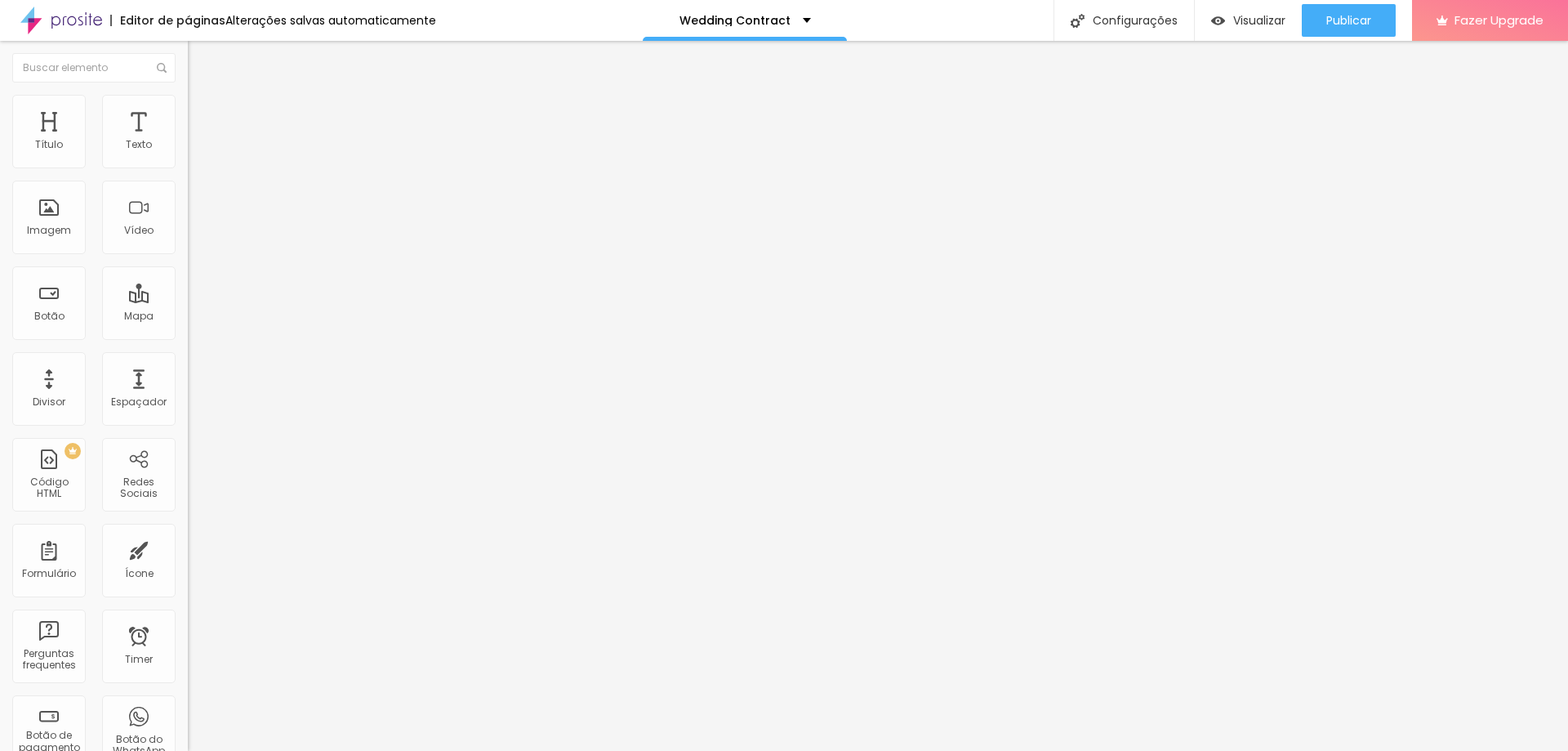
drag, startPoint x: 631, startPoint y: 404, endPoint x: 479, endPoint y: 390, distance: 152.6
type input "Bride's Contact"
drag, startPoint x: 970, startPoint y: 397, endPoint x: 747, endPoint y: 396, distance: 223.0
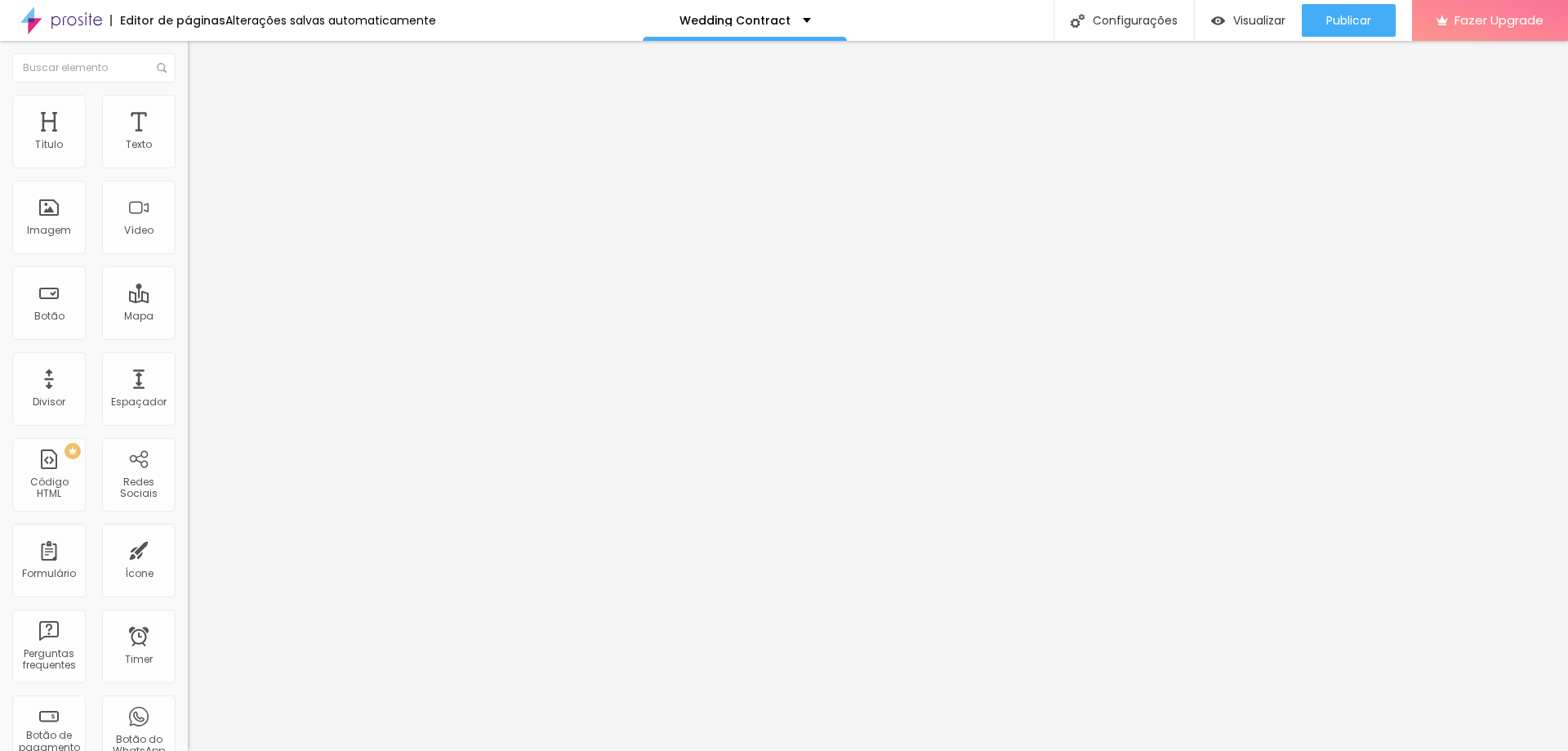
paste input "Bride's Contact"
type input "Bride's Contact"
drag, startPoint x: 666, startPoint y: 456, endPoint x: 389, endPoint y: 446, distance: 277.2
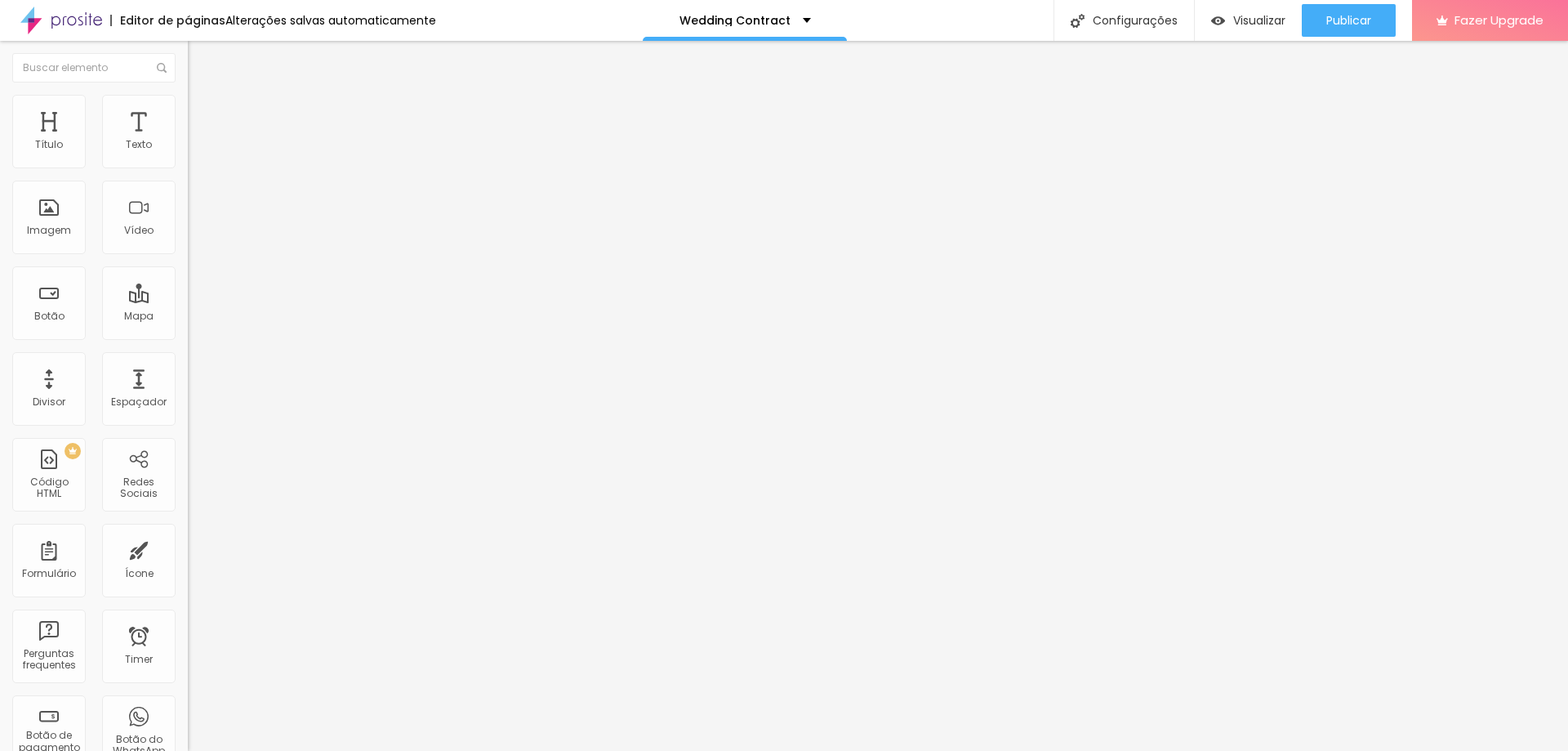
type input "V"
drag, startPoint x: 413, startPoint y: 440, endPoint x: 351, endPoint y: 440, distance: 62.0
type input "Bride's Email"
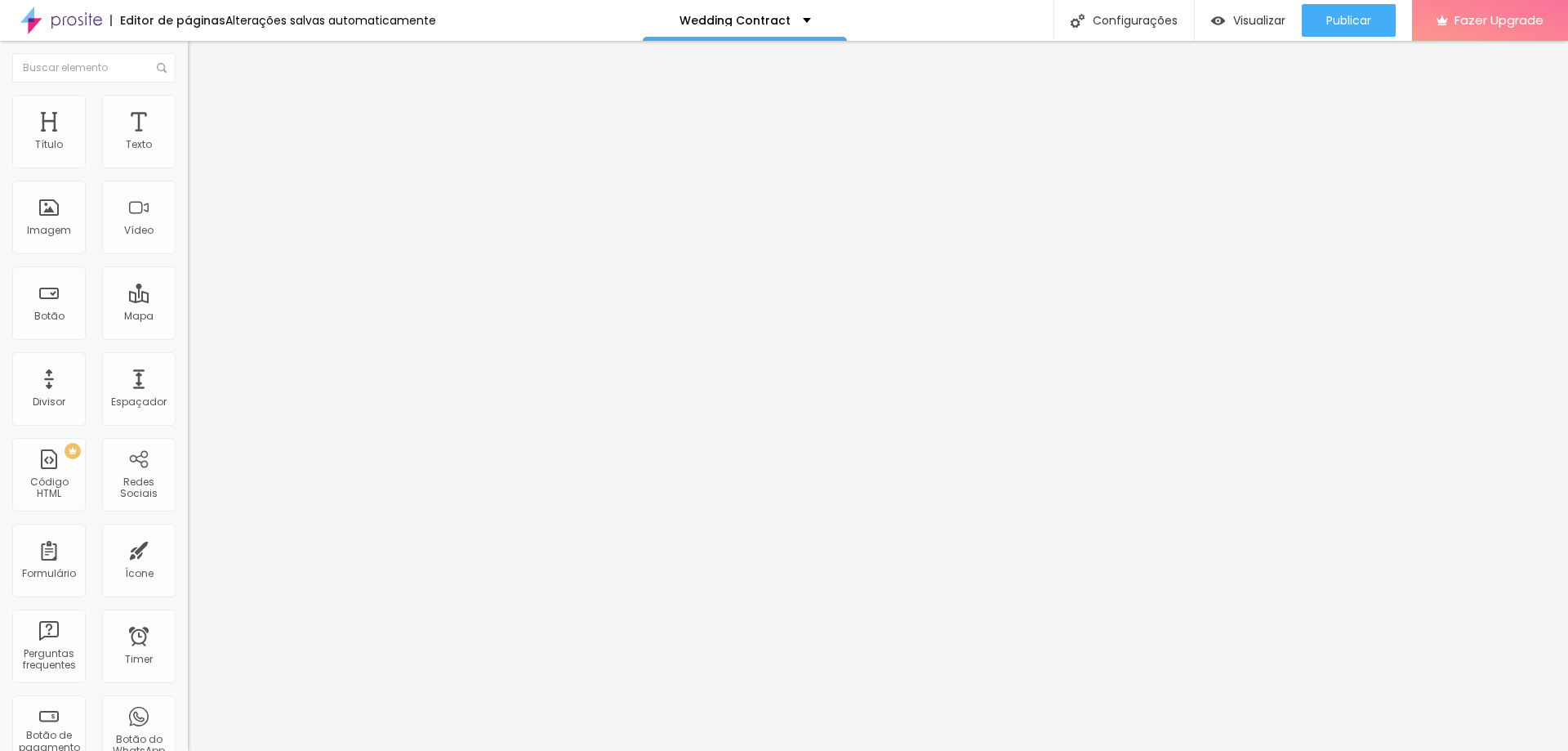
paste input "Bride's Email"
type input "Bride's Email"
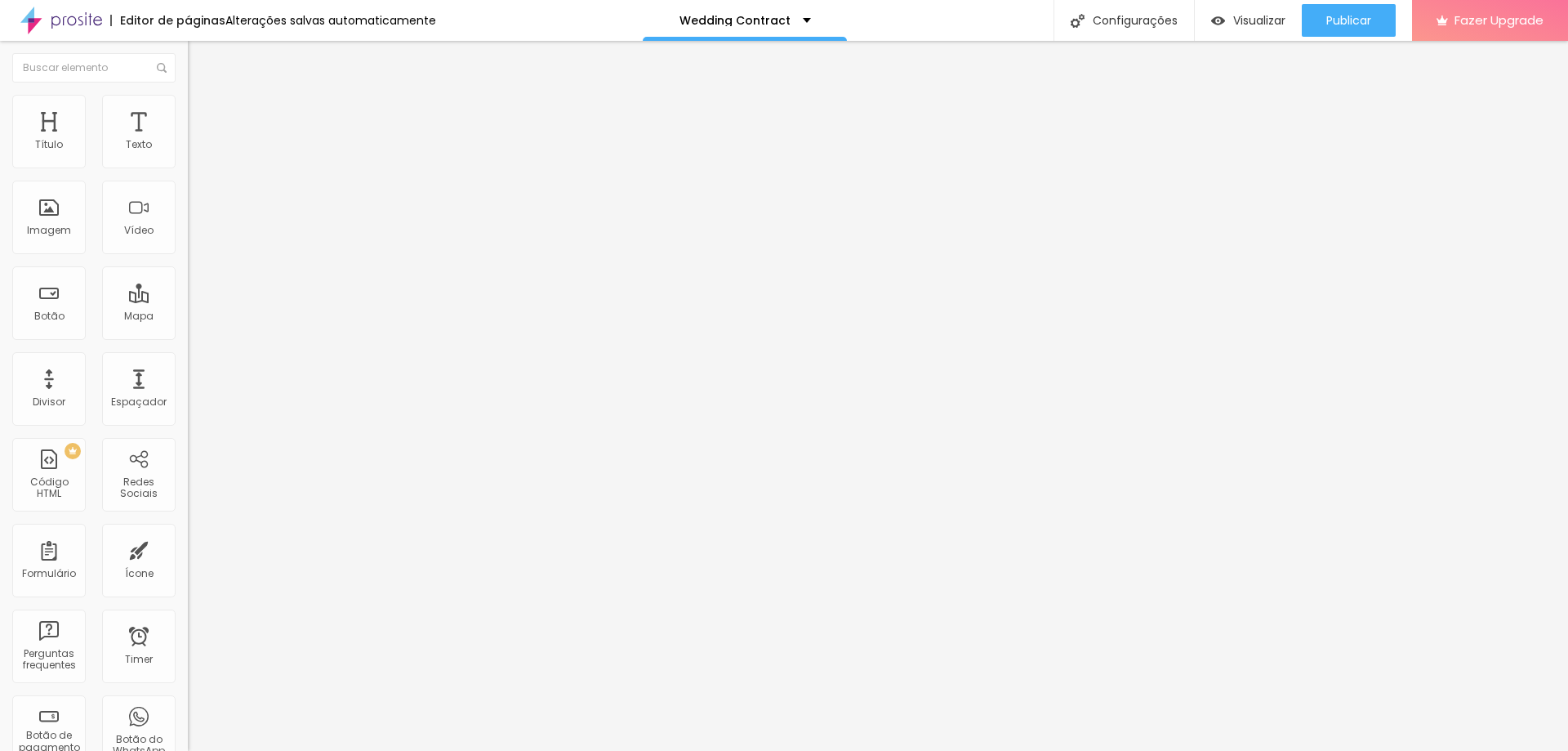
drag, startPoint x: 618, startPoint y: 372, endPoint x: 494, endPoint y: 374, distance: 124.0
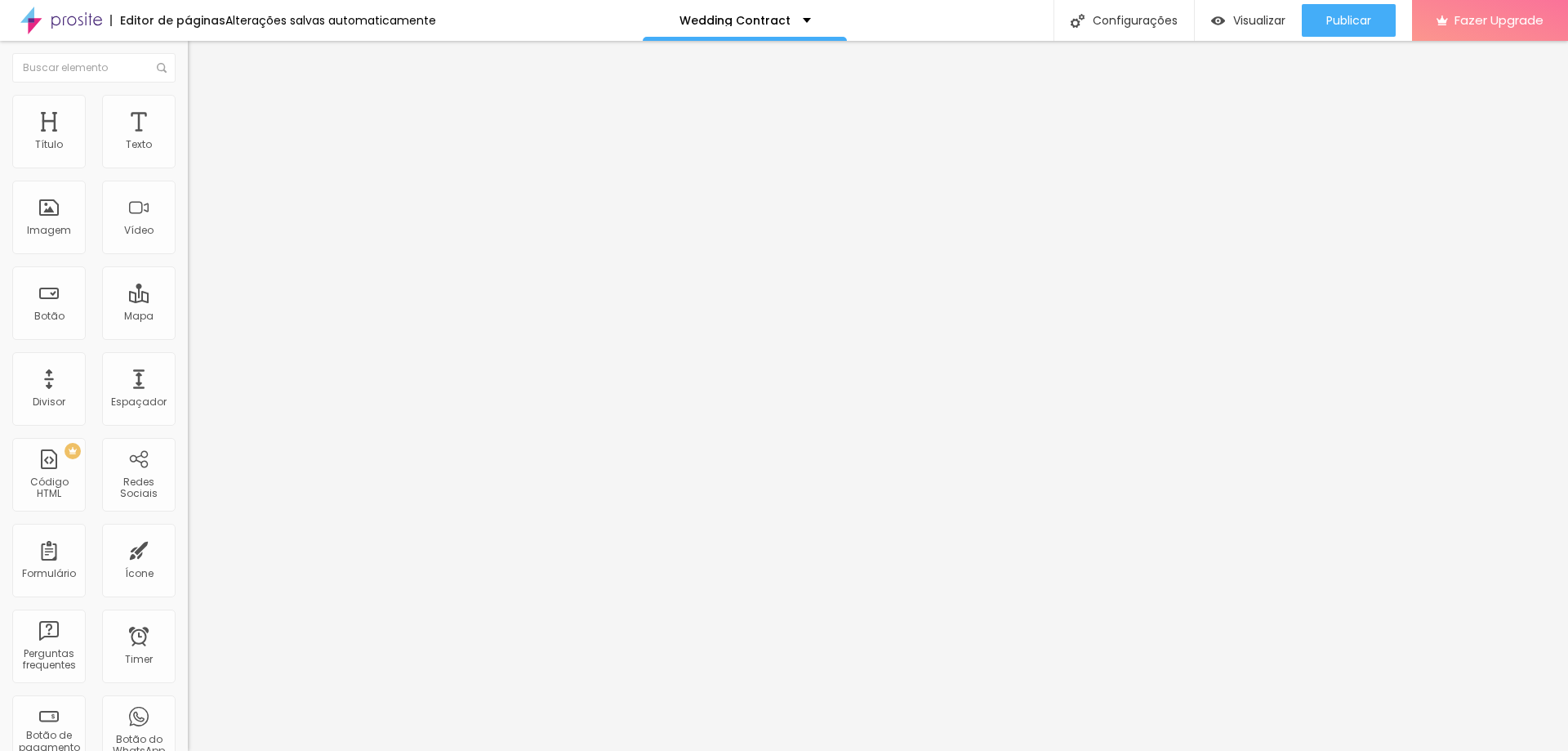
scroll to position [654, 0]
type input "PACK EXCELLENCE"
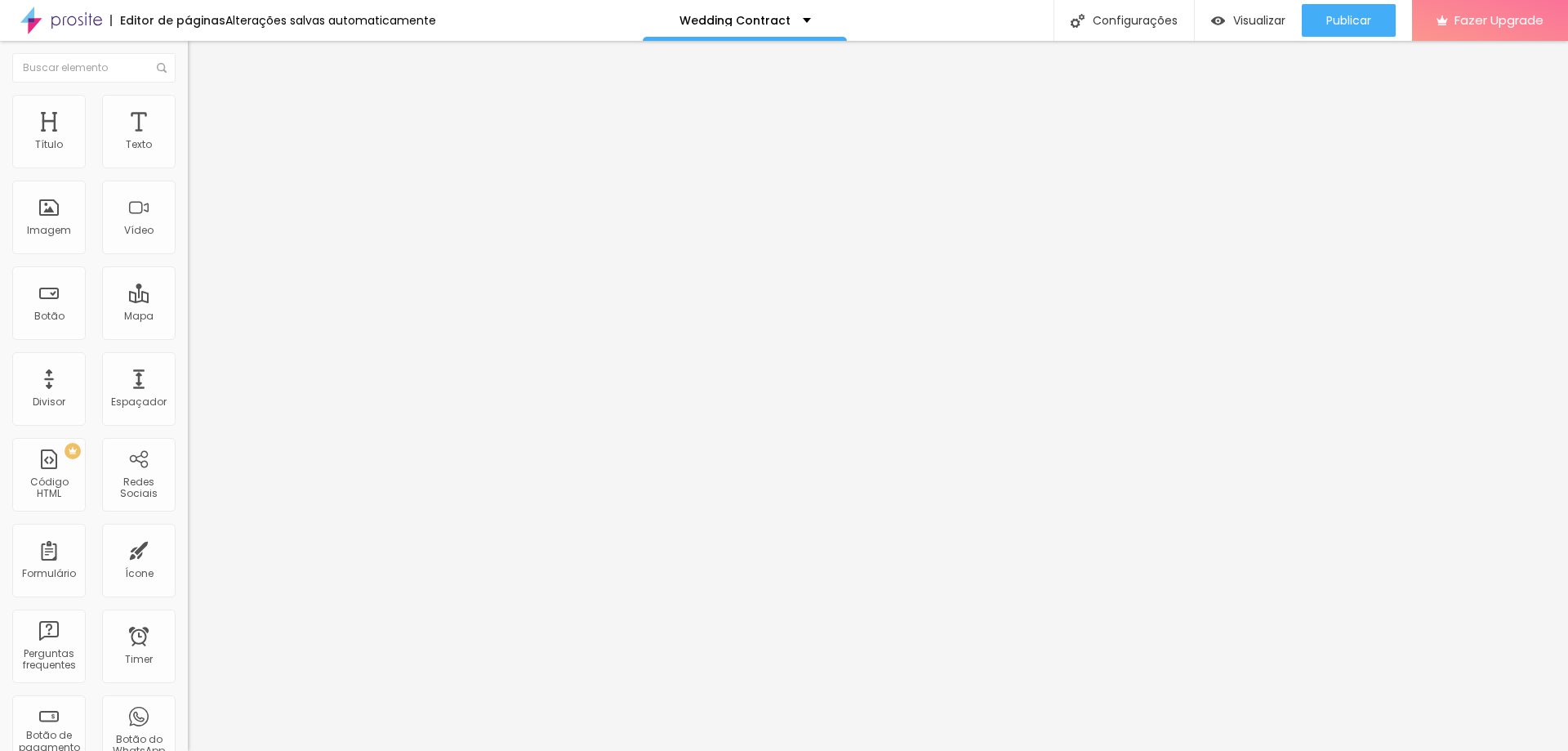
drag, startPoint x: 608, startPoint y: 422, endPoint x: 575, endPoint y: 422, distance: 33.0
type input "DIGITAL PACK 900€"
drag, startPoint x: 656, startPoint y: 462, endPoint x: 576, endPoint y: 461, distance: 80.0
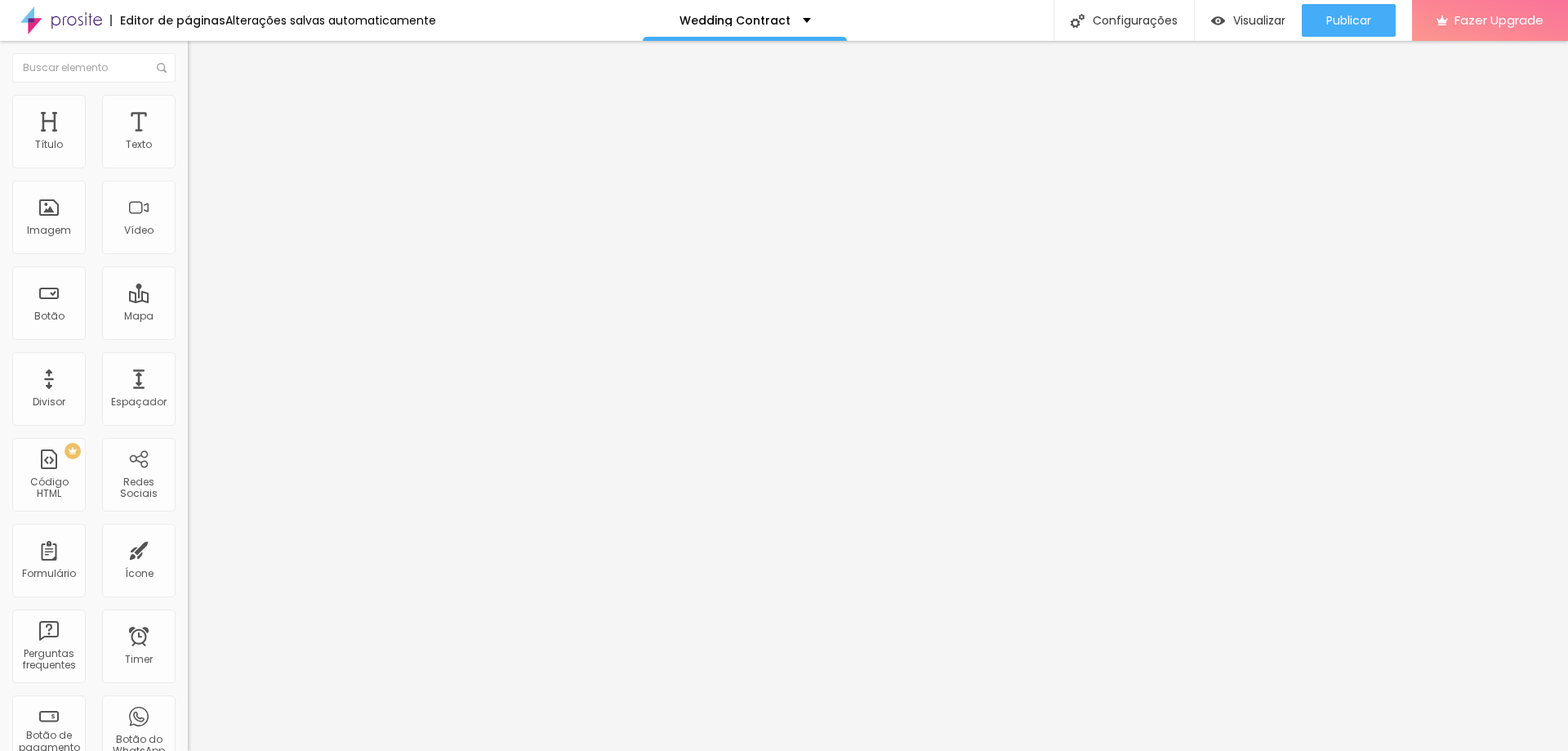
type input "DIGITAL + ALBUM 1200€"
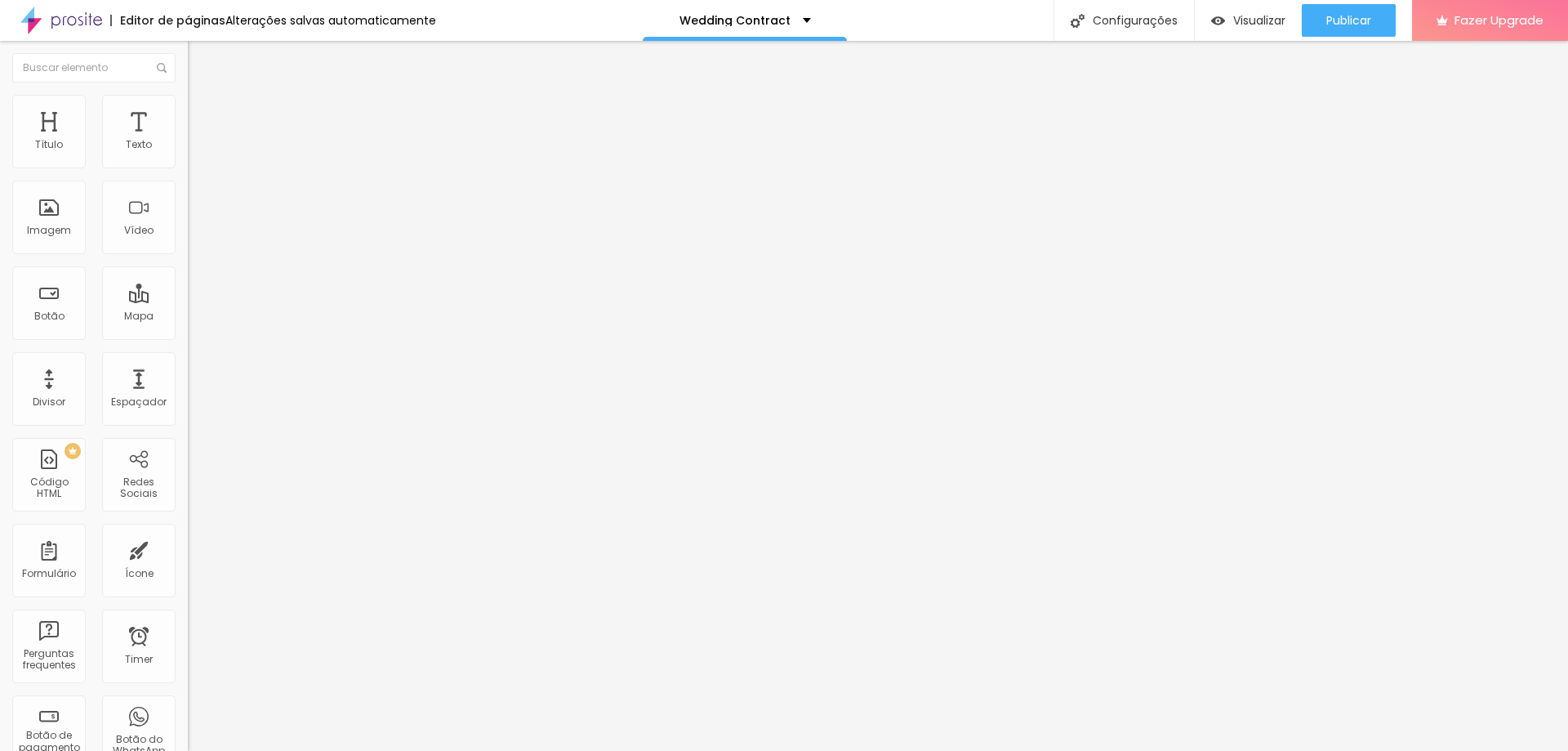
drag, startPoint x: 794, startPoint y: 268, endPoint x: 428, endPoint y: 261, distance: 366.1
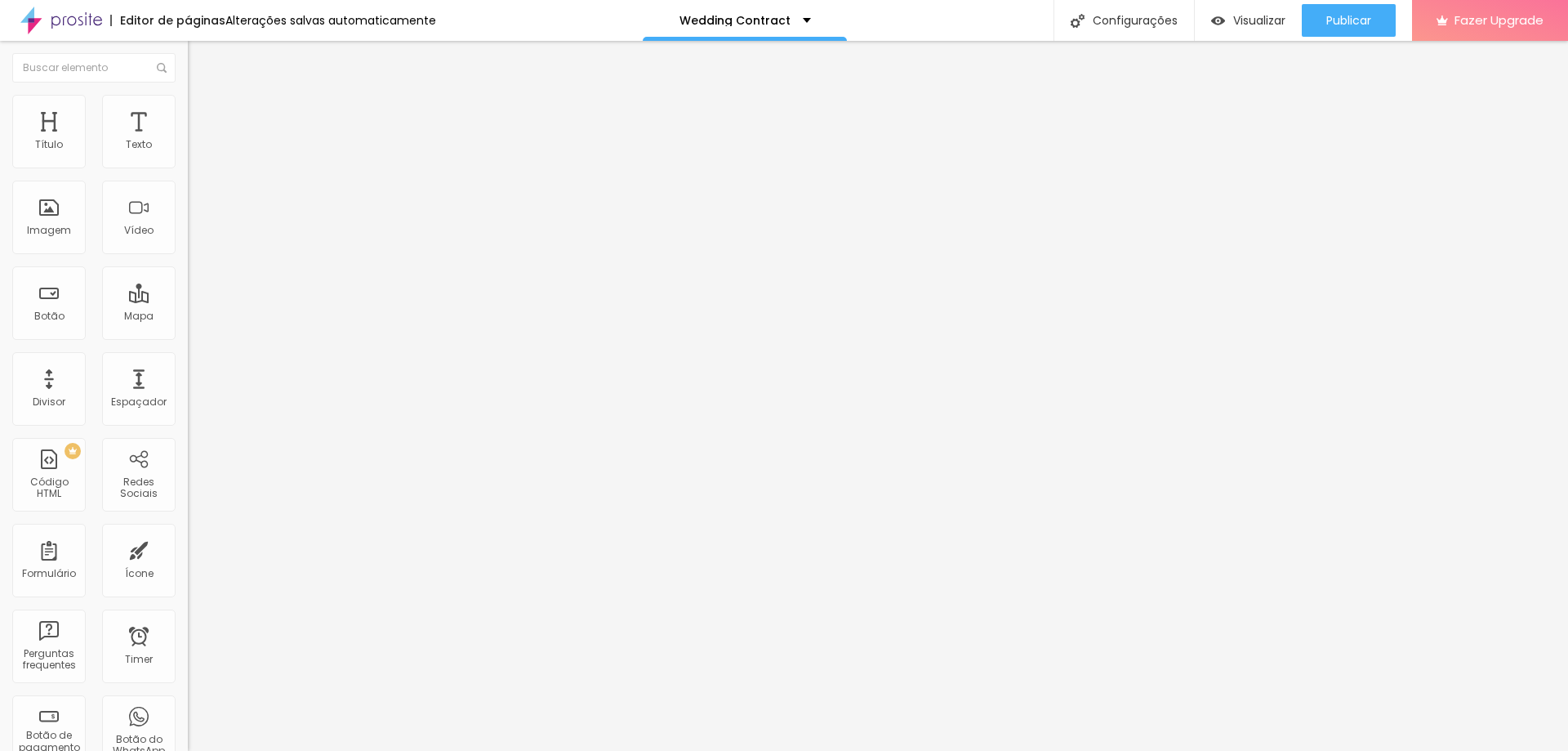
drag, startPoint x: 604, startPoint y: 263, endPoint x: 649, endPoint y: 263, distance: 45.0
drag, startPoint x: 627, startPoint y: 264, endPoint x: 731, endPoint y: 266, distance: 104.0
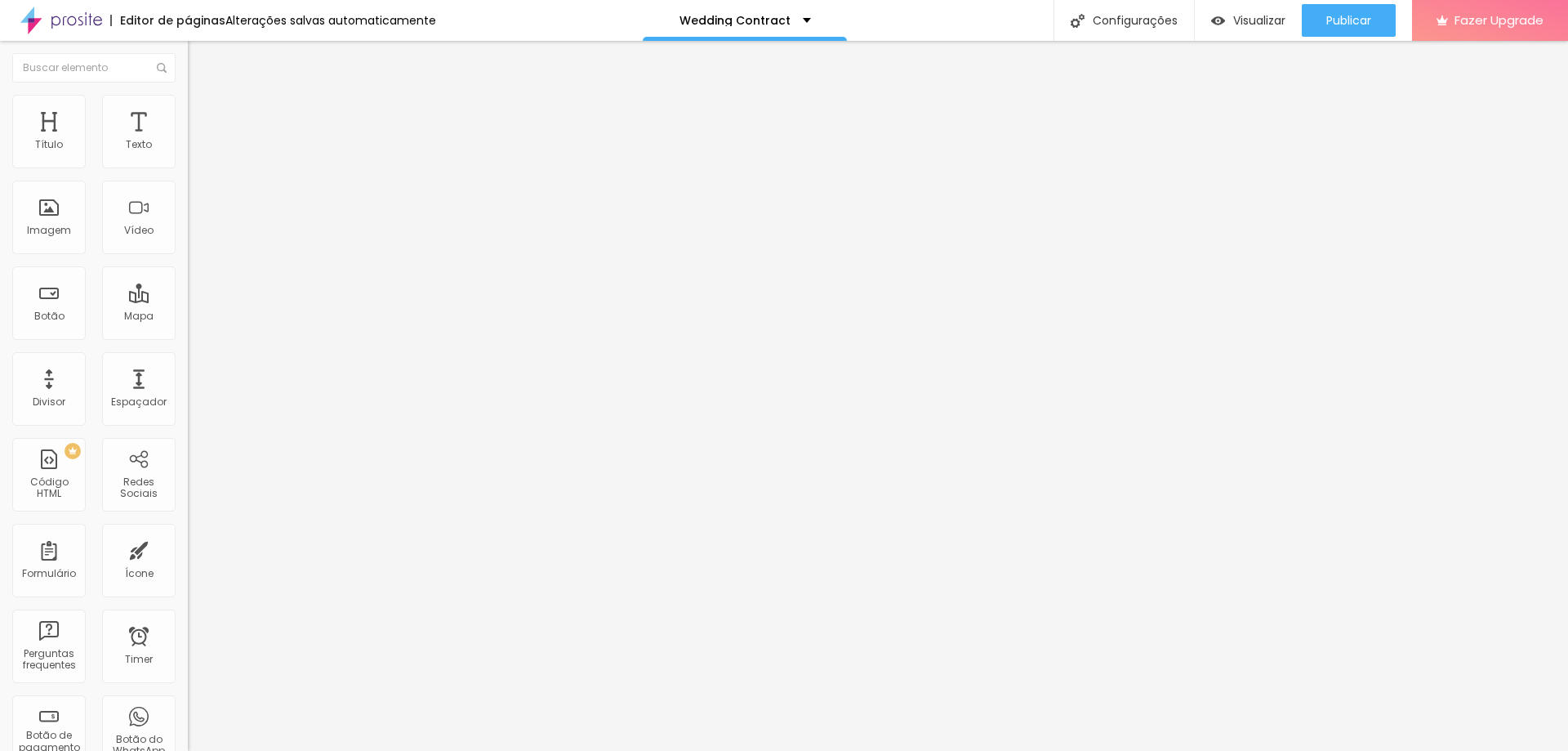
drag, startPoint x: 600, startPoint y: 261, endPoint x: 864, endPoint y: 265, distance: 264.0
type input "Wedding Services"
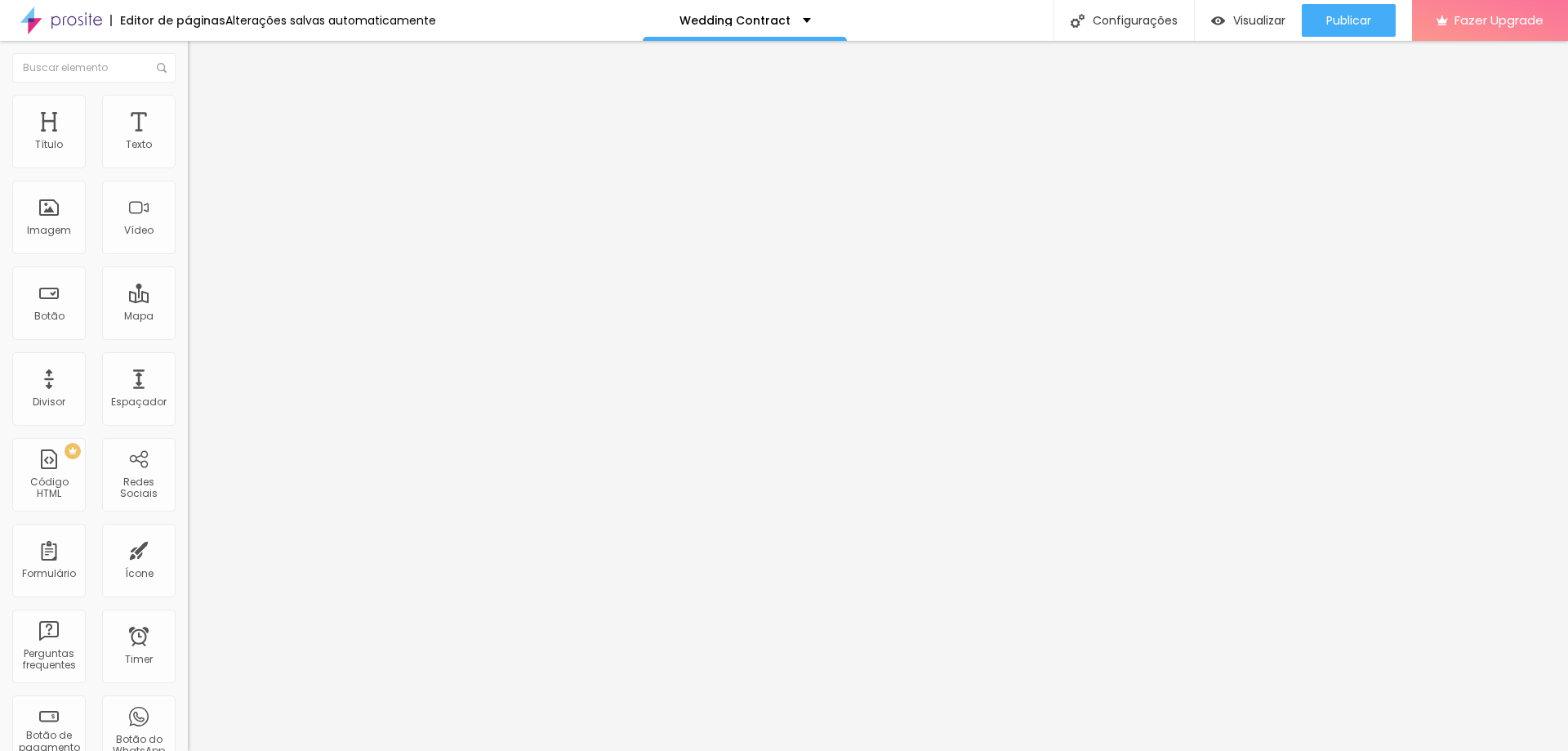
scroll to position [760, 0]
drag, startPoint x: 696, startPoint y: 293, endPoint x: 365, endPoint y: 295, distance: 331.0
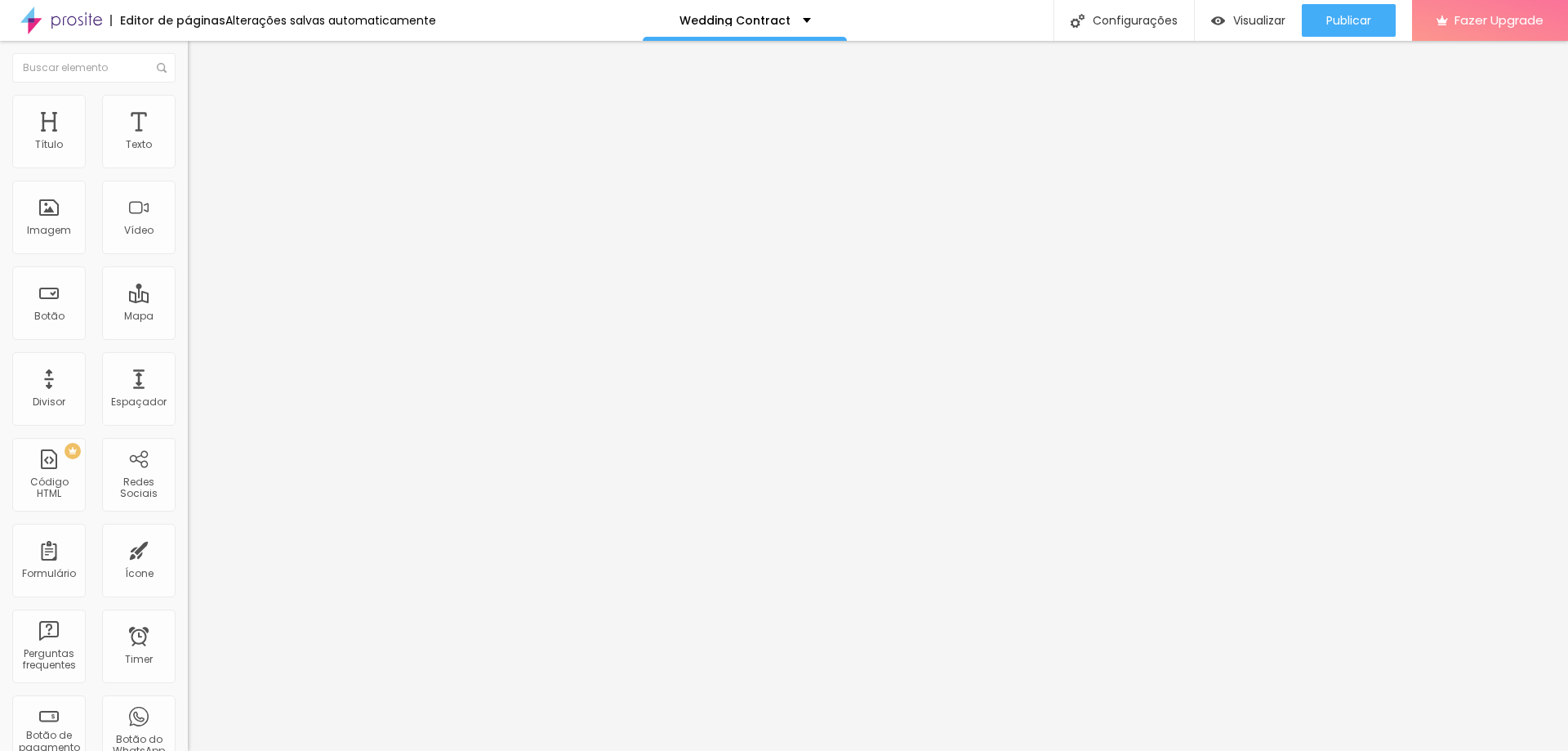
paste input "Deposit Payment"
type input "Deposit Payment"
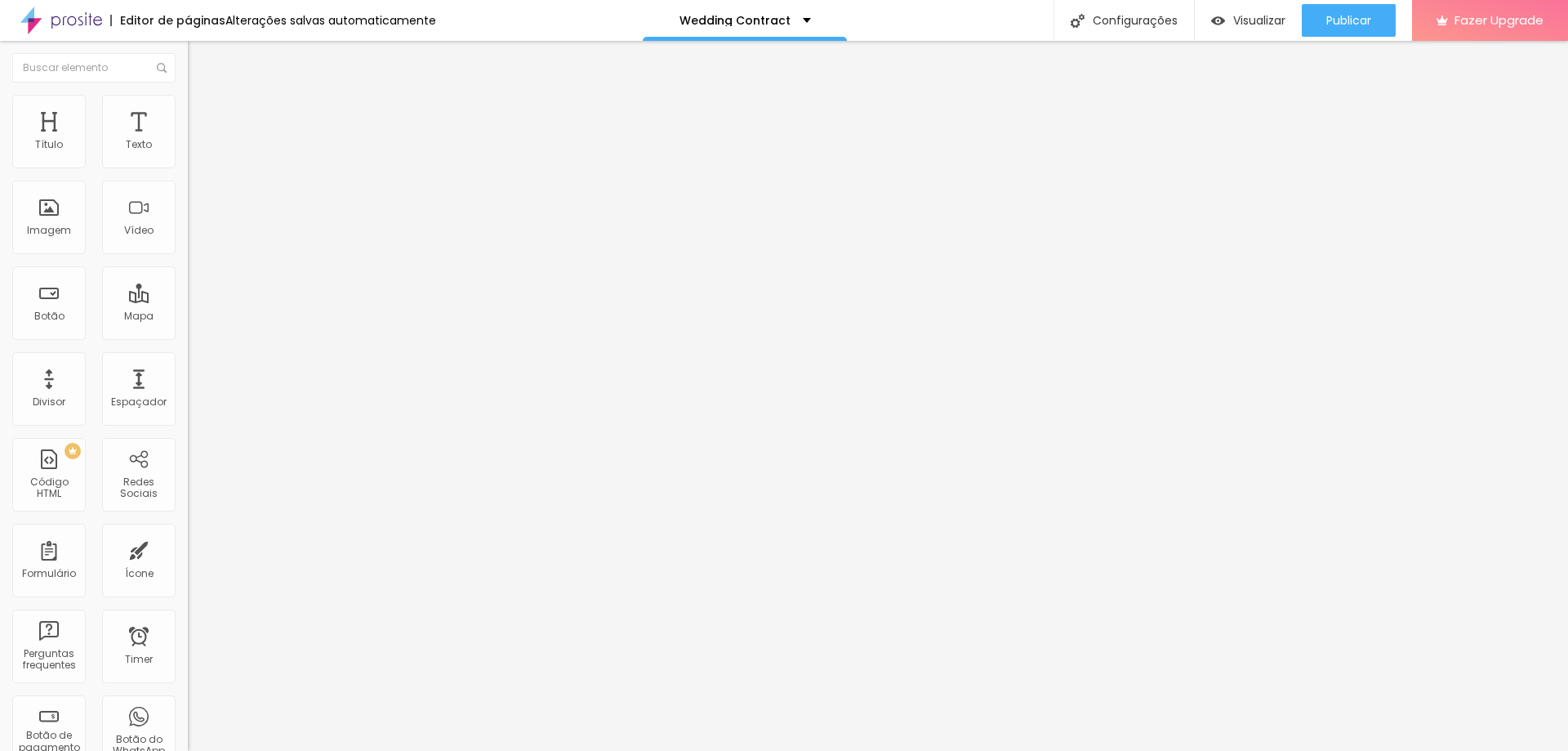
drag, startPoint x: 795, startPoint y: 288, endPoint x: 1147, endPoint y: 286, distance: 352.0
paste input "Deposit Payment"
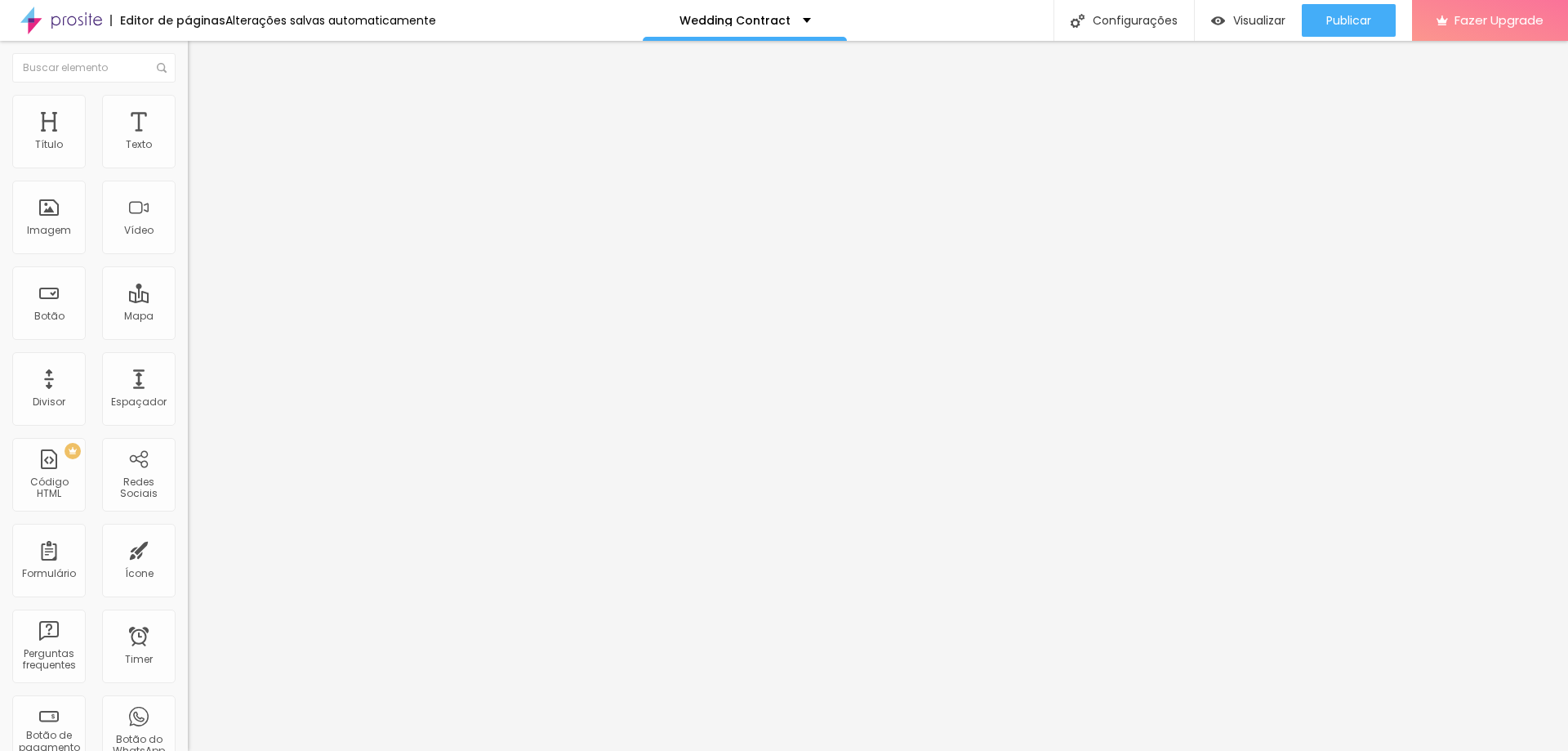
drag, startPoint x: 712, startPoint y: 280, endPoint x: 600, endPoint y: 279, distance: 112.0
type input "Deposit Payment"
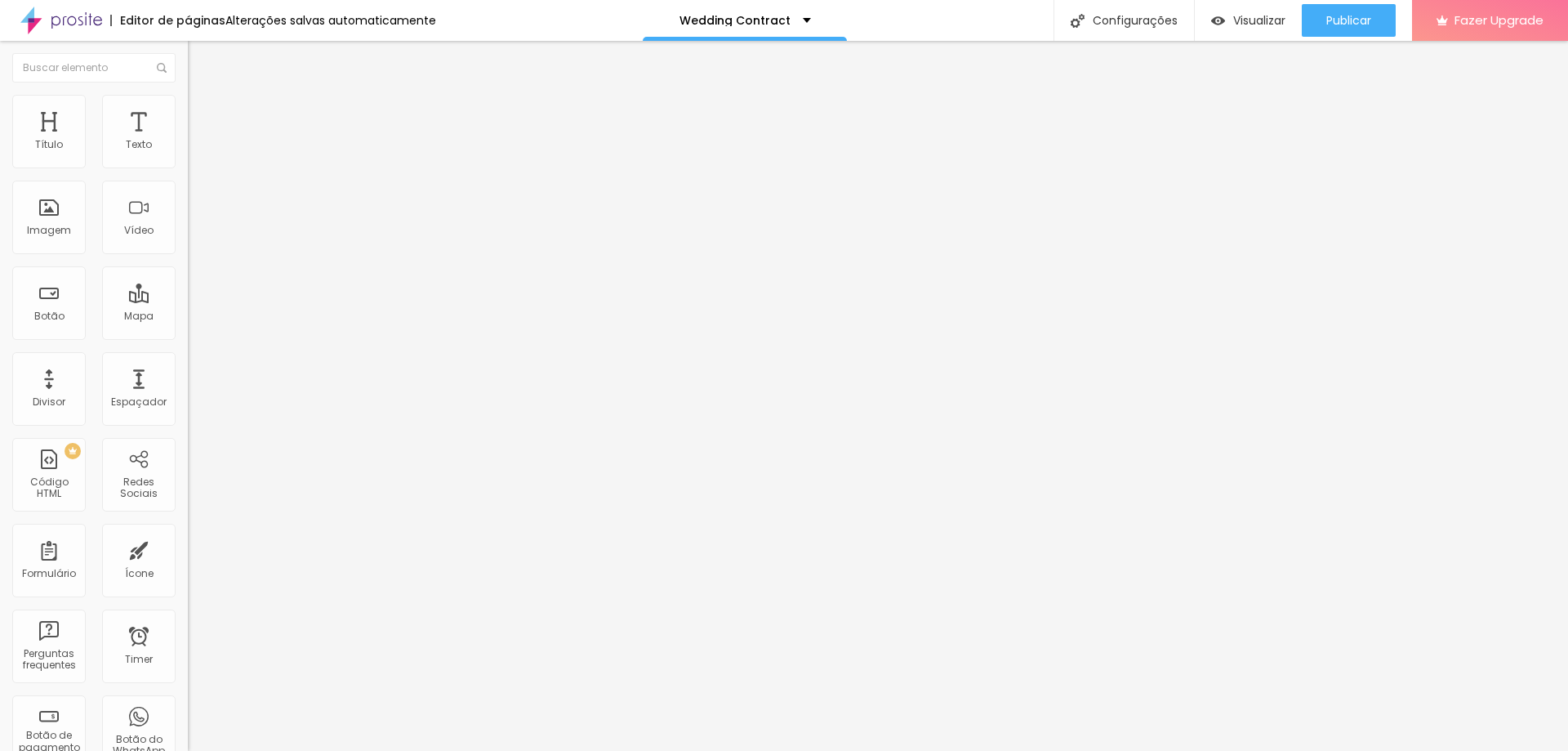
drag, startPoint x: 570, startPoint y: 287, endPoint x: 370, endPoint y: 283, distance: 200.0
type input "Deposit Payment"
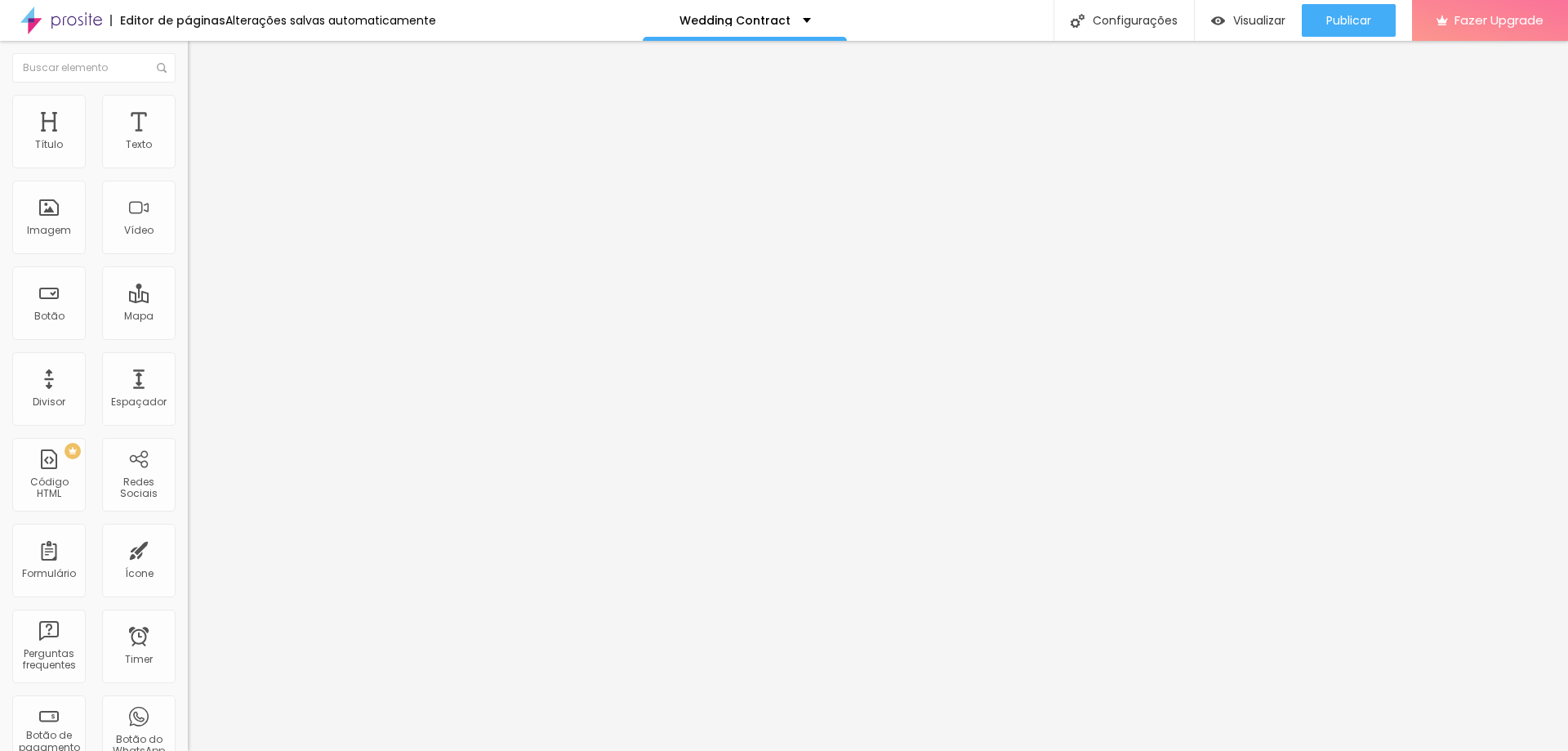
drag, startPoint x: 956, startPoint y: 292, endPoint x: 723, endPoint y: 288, distance: 233.0
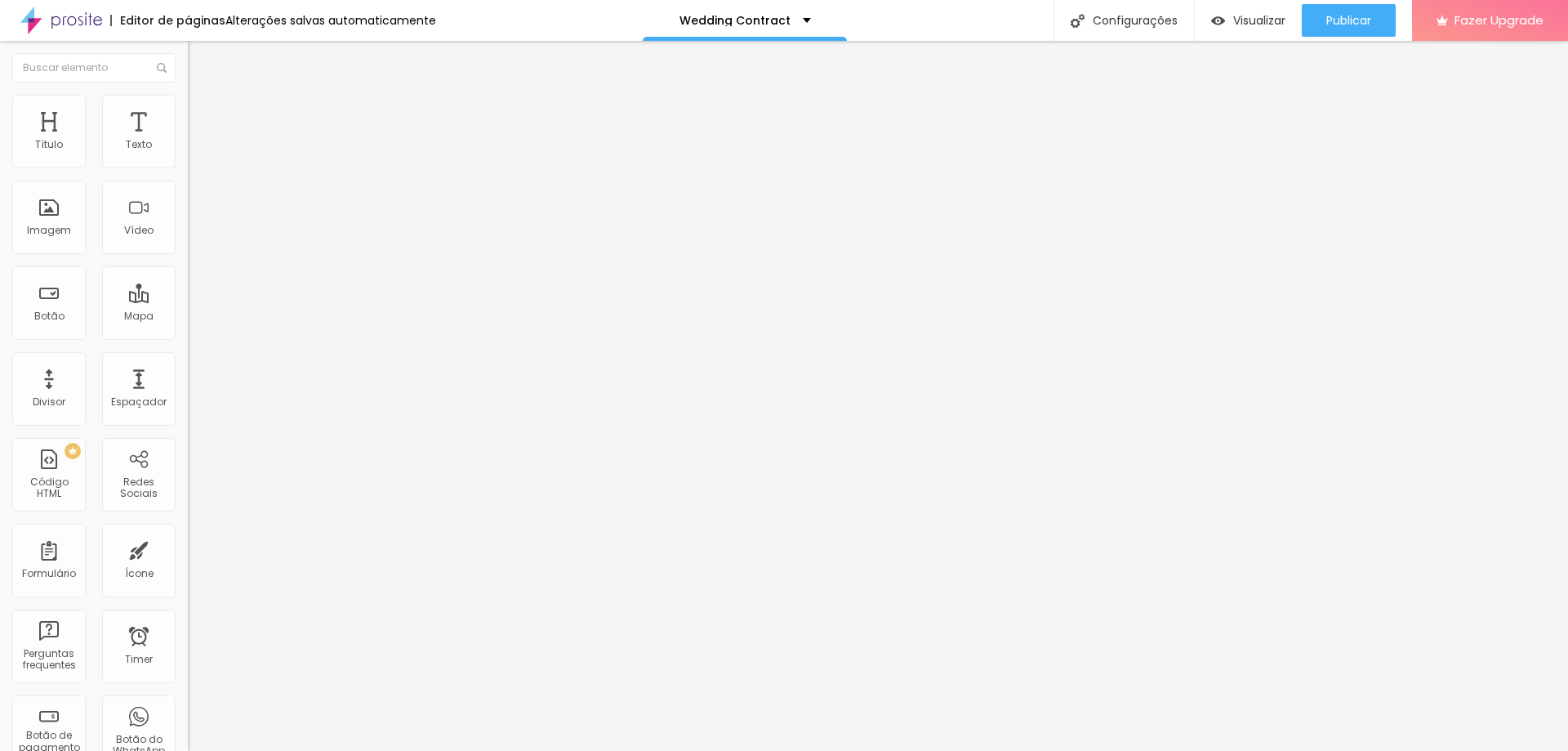
drag, startPoint x: 941, startPoint y: 296, endPoint x: 766, endPoint y: 289, distance: 175.1
drag, startPoint x: 824, startPoint y: 288, endPoint x: 719, endPoint y: 289, distance: 105.0
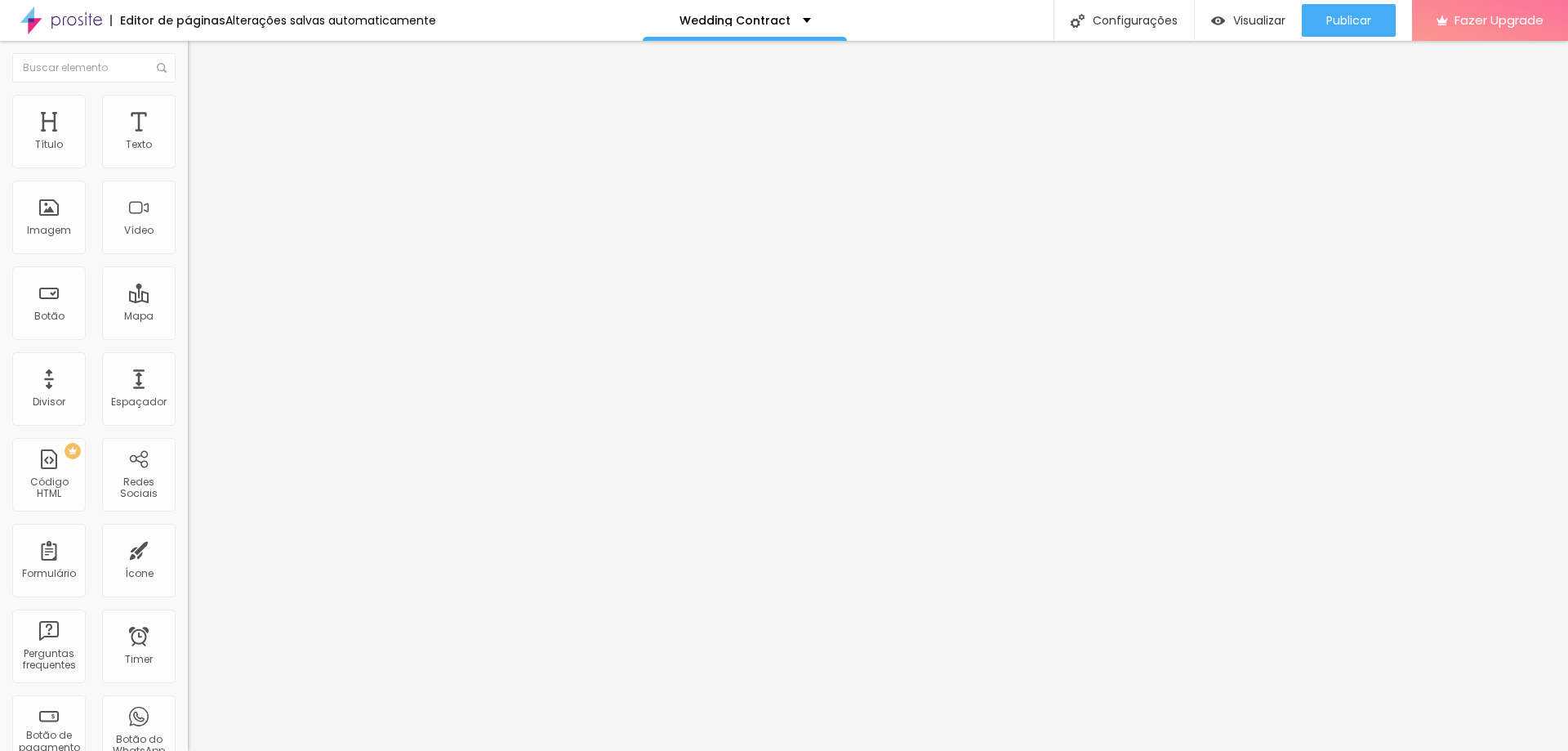
drag, startPoint x: 973, startPoint y: 292, endPoint x: 930, endPoint y: 291, distance: 43.0
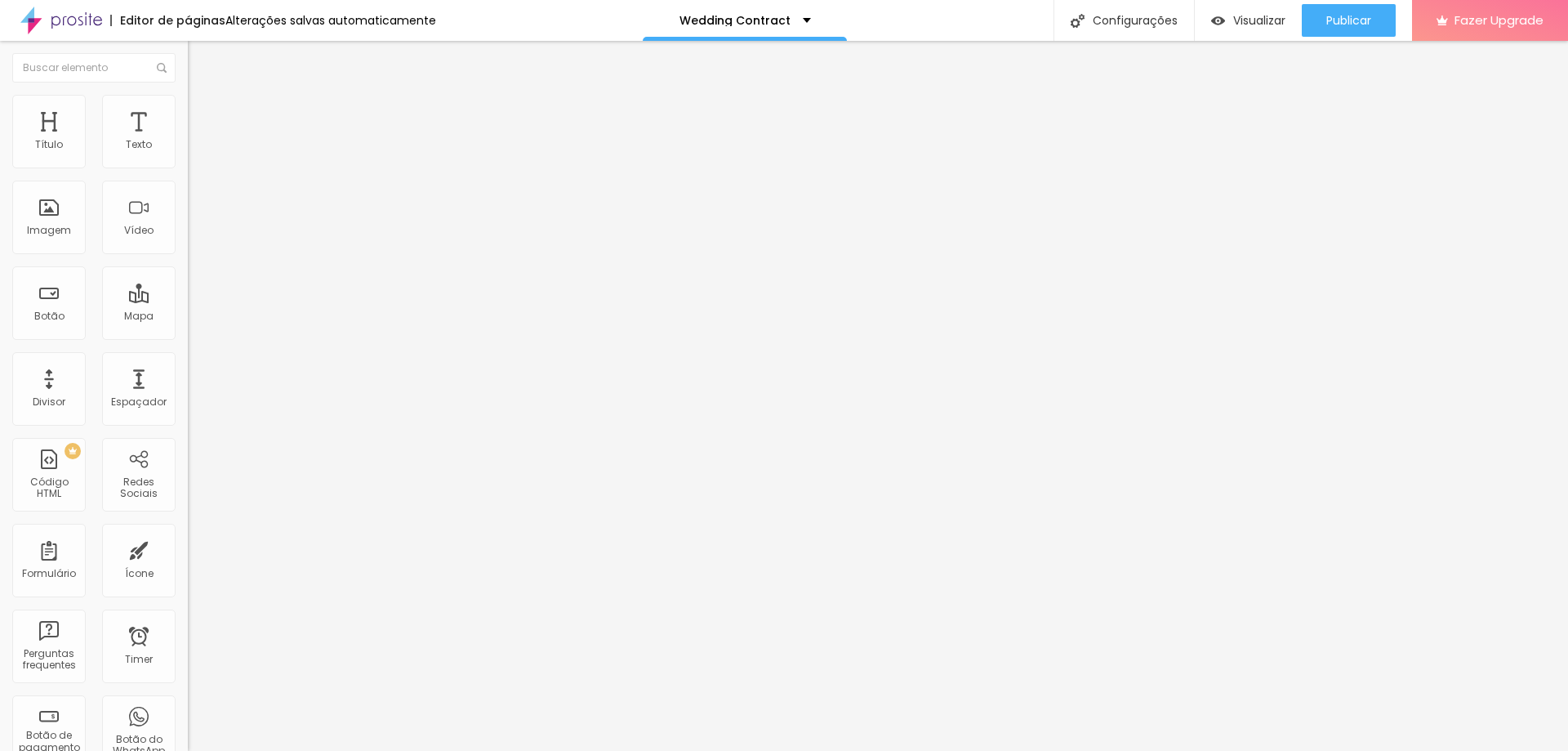
drag, startPoint x: 927, startPoint y: 291, endPoint x: 936, endPoint y: 291, distance: 9.0
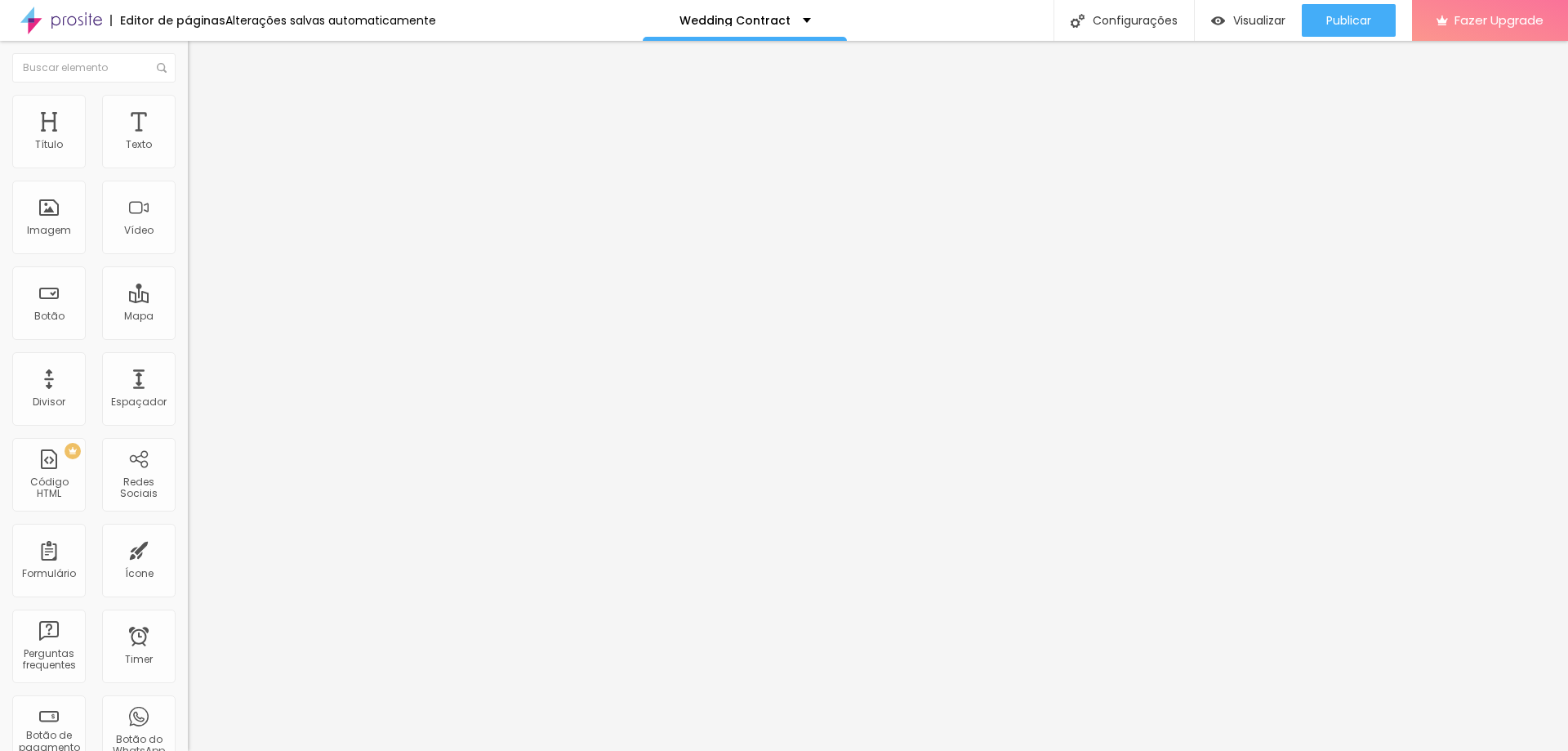
type input "Insert amount in Euro"
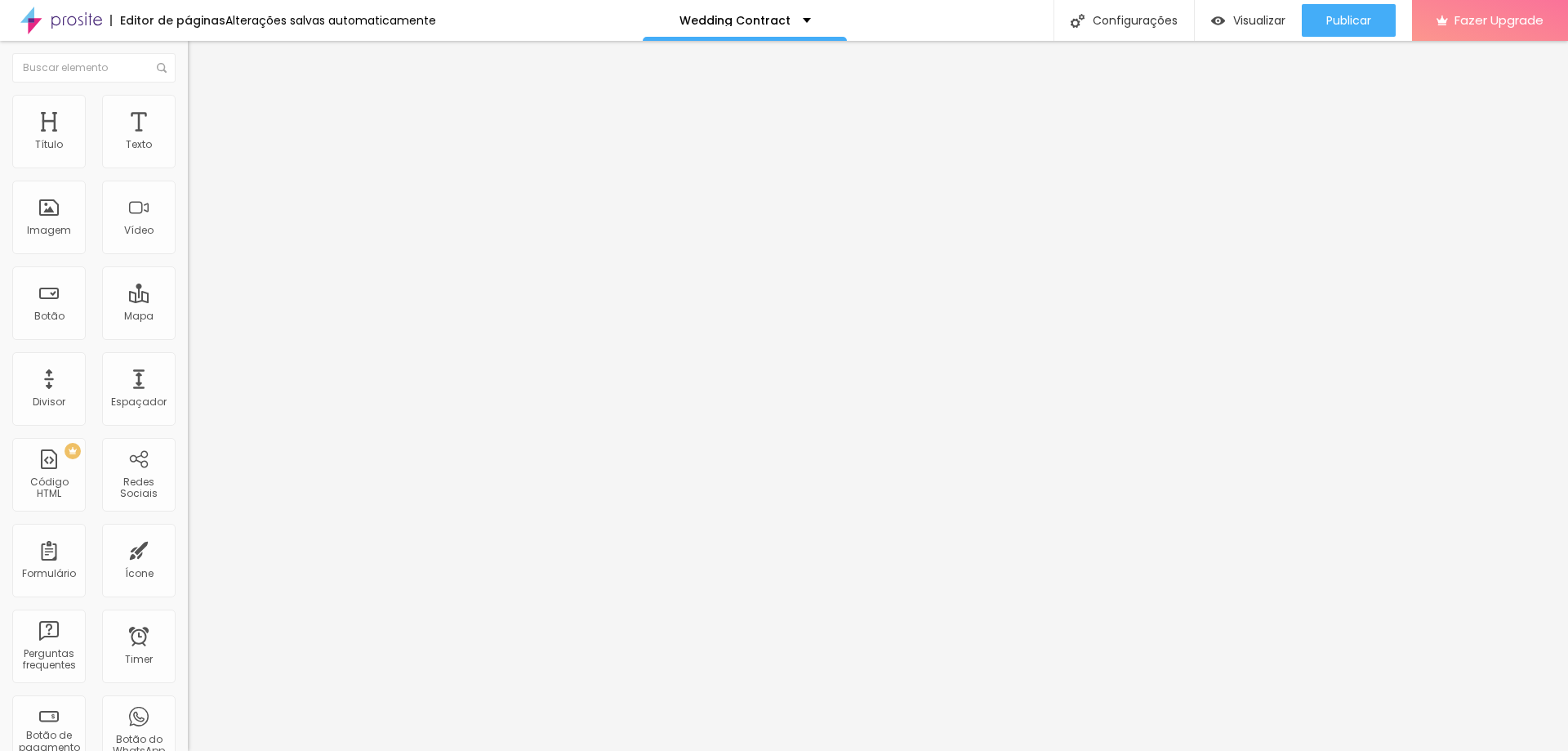
scroll to position [627, 0]
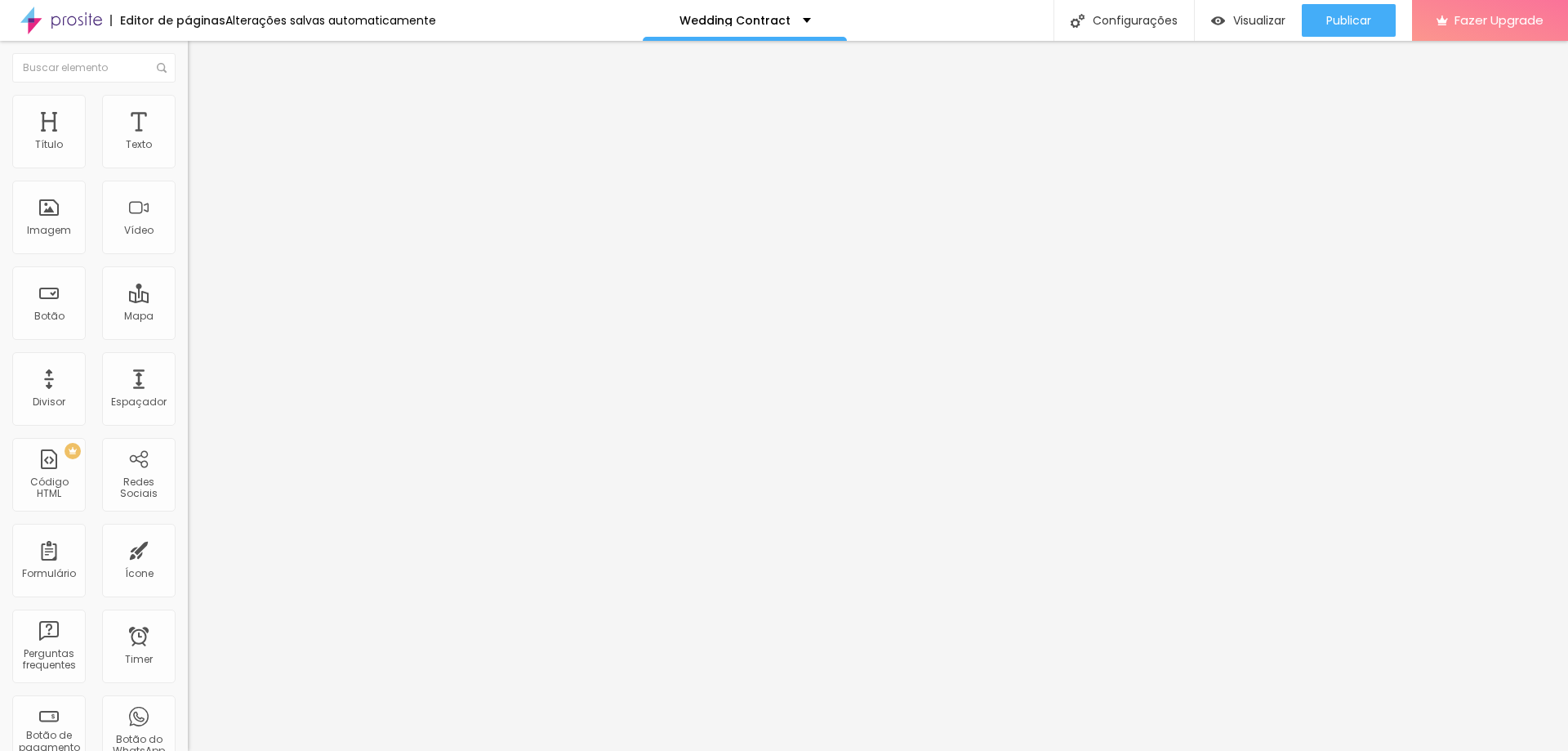
type input "Wedding Conta"
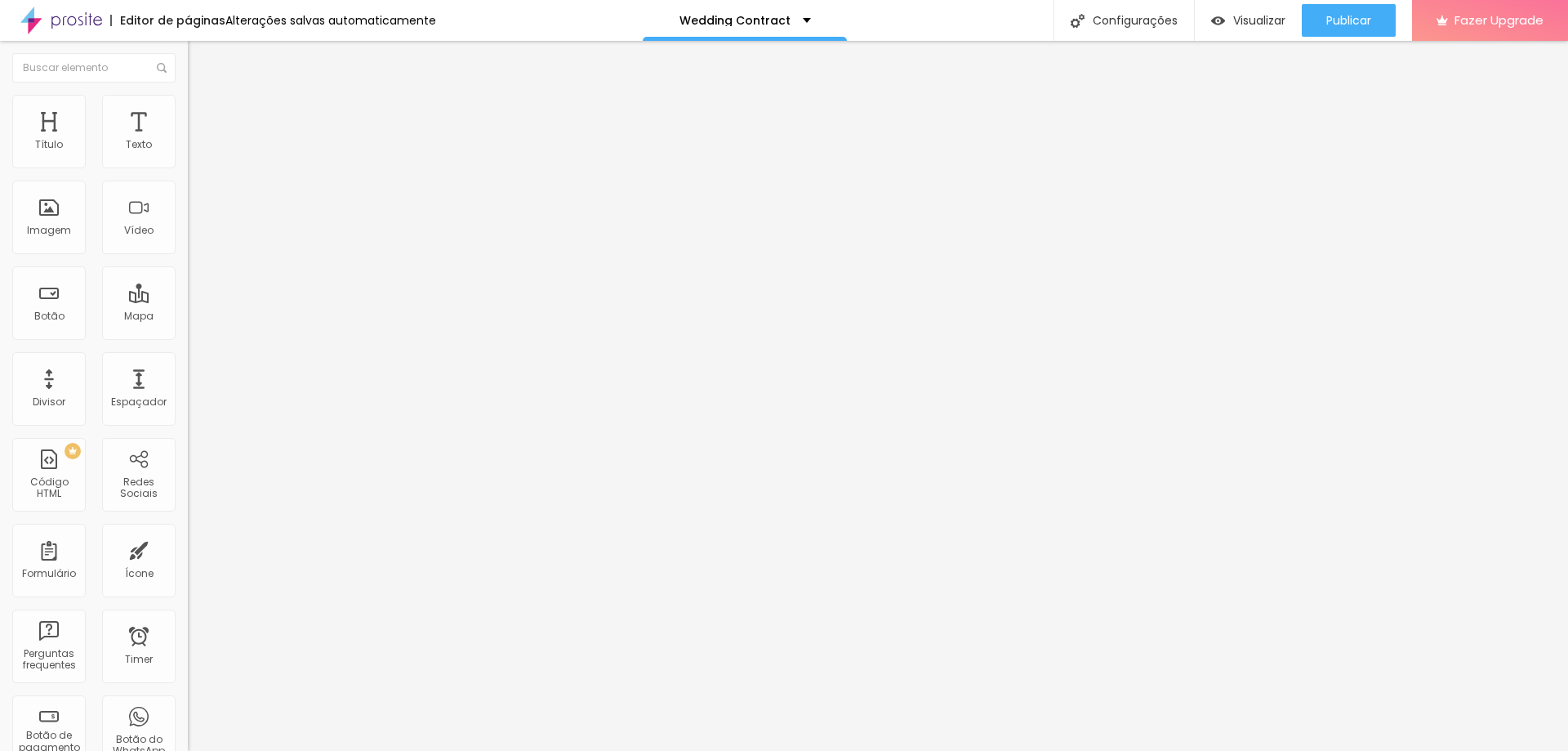
drag, startPoint x: 481, startPoint y: 555, endPoint x: 325, endPoint y: 554, distance: 156.0
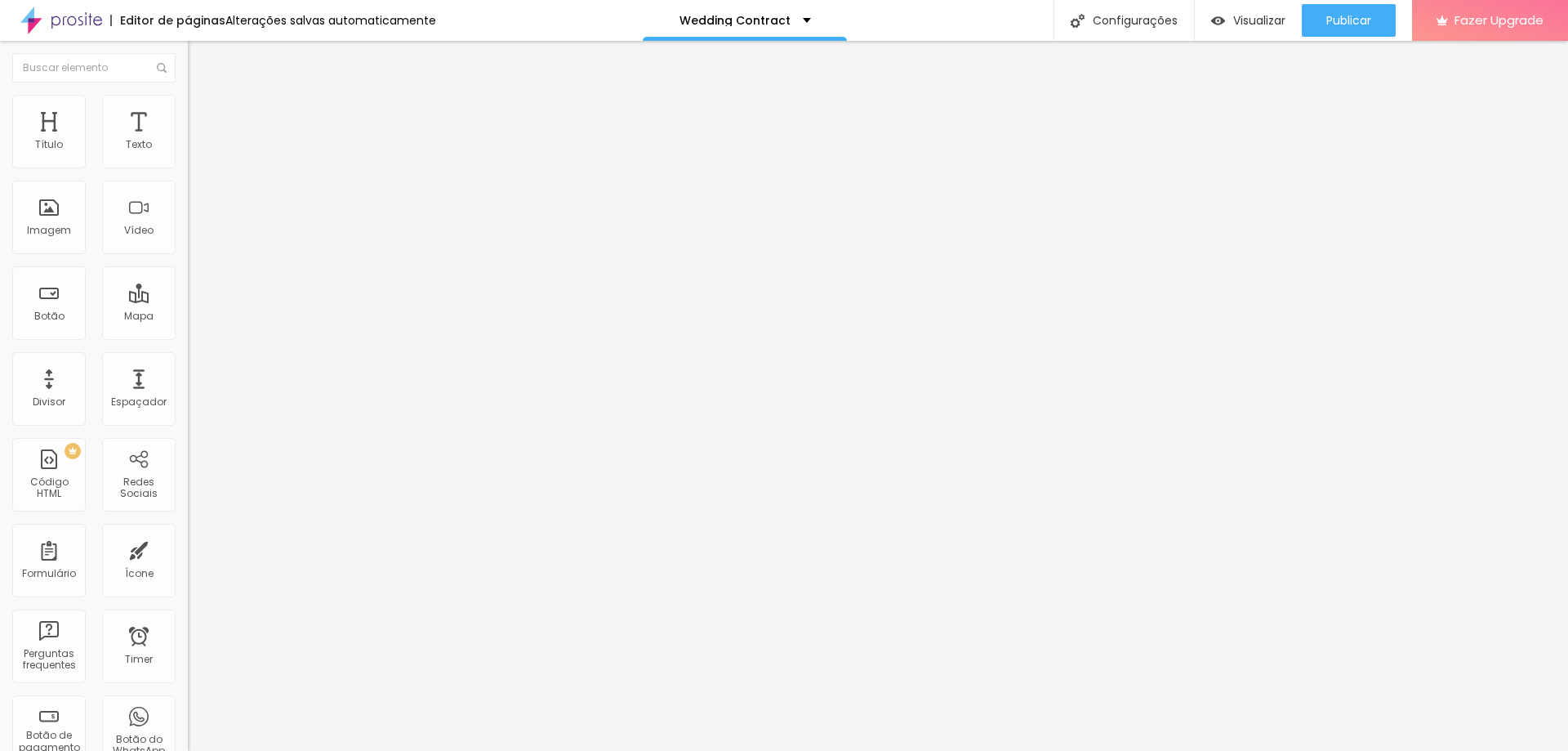
scroll to position [708, 0]
click at [198, 160] on div "Contrato Casamento" at bounding box center [282, 152] width 167 height 15
